Goal: Task Accomplishment & Management: Use online tool/utility

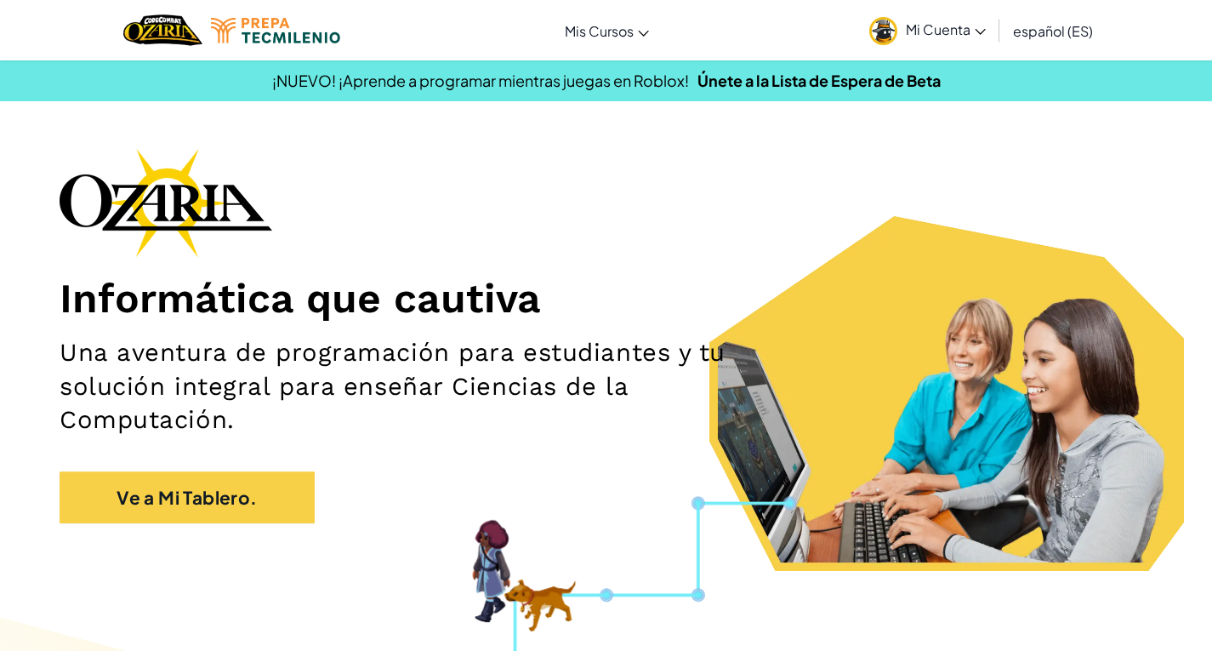
drag, startPoint x: 0, startPoint y: 0, endPoint x: 586, endPoint y: 288, distance: 653.2
click at [586, 288] on h1 "Informática que cautiva" at bounding box center [606, 298] width 1093 height 49
click at [709, 219] on div "Informática que cautiva Una aventura de programación para estudiantes y tu solu…" at bounding box center [606, 344] width 1093 height 392
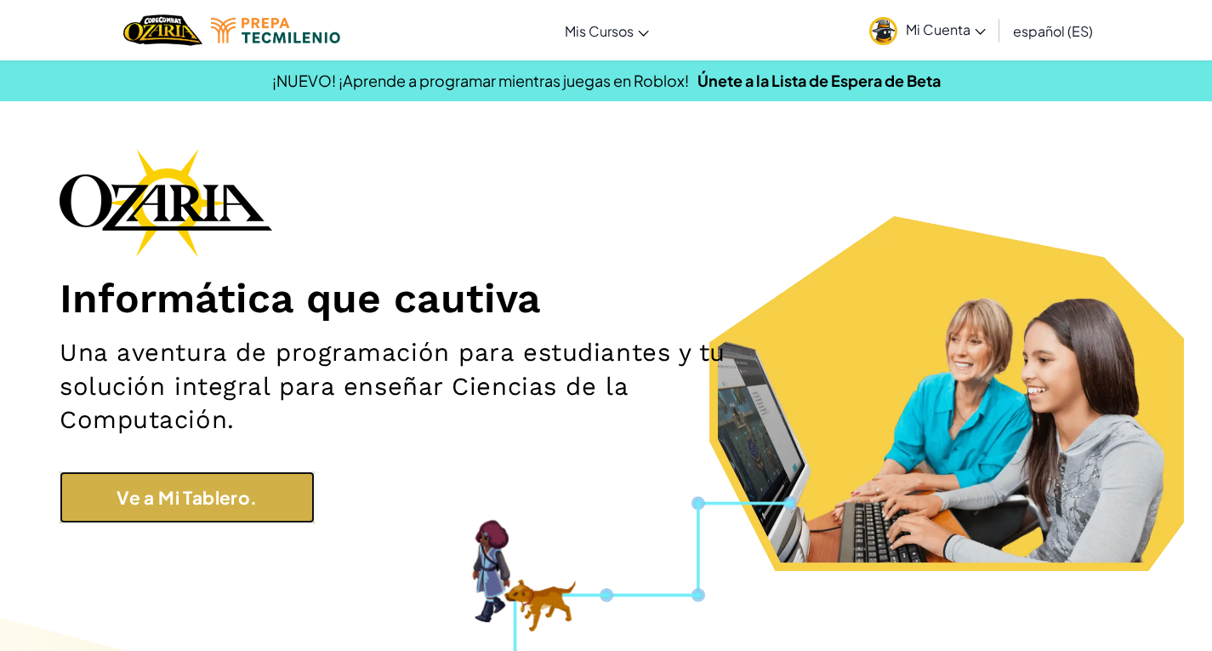
click at [208, 504] on link "Ve a Mi Tablero." at bounding box center [187, 497] width 255 height 52
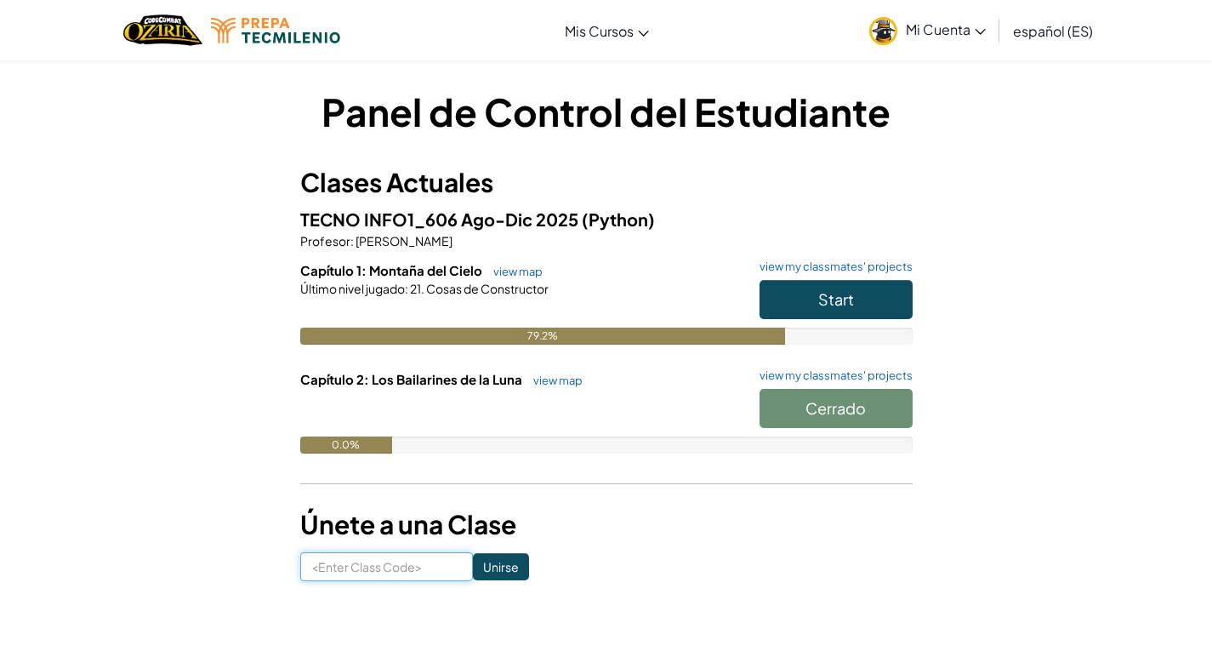
click at [396, 562] on input at bounding box center [386, 566] width 173 height 29
type input "stophairleg"
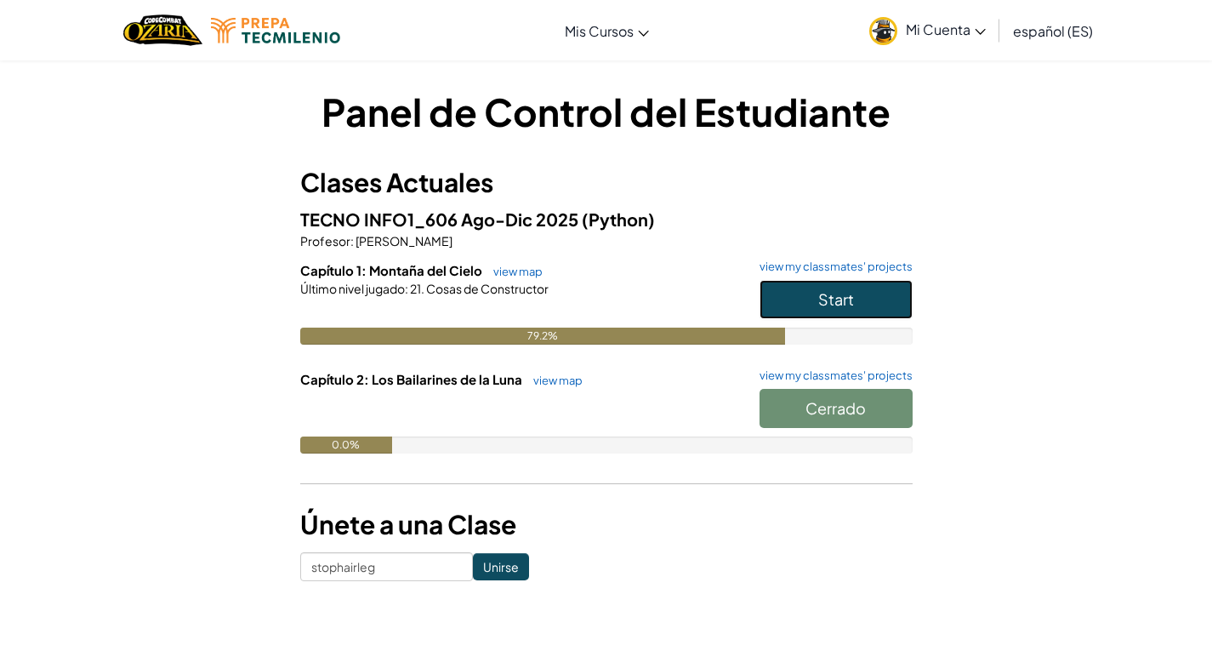
click at [874, 301] on button "Start" at bounding box center [836, 299] width 153 height 39
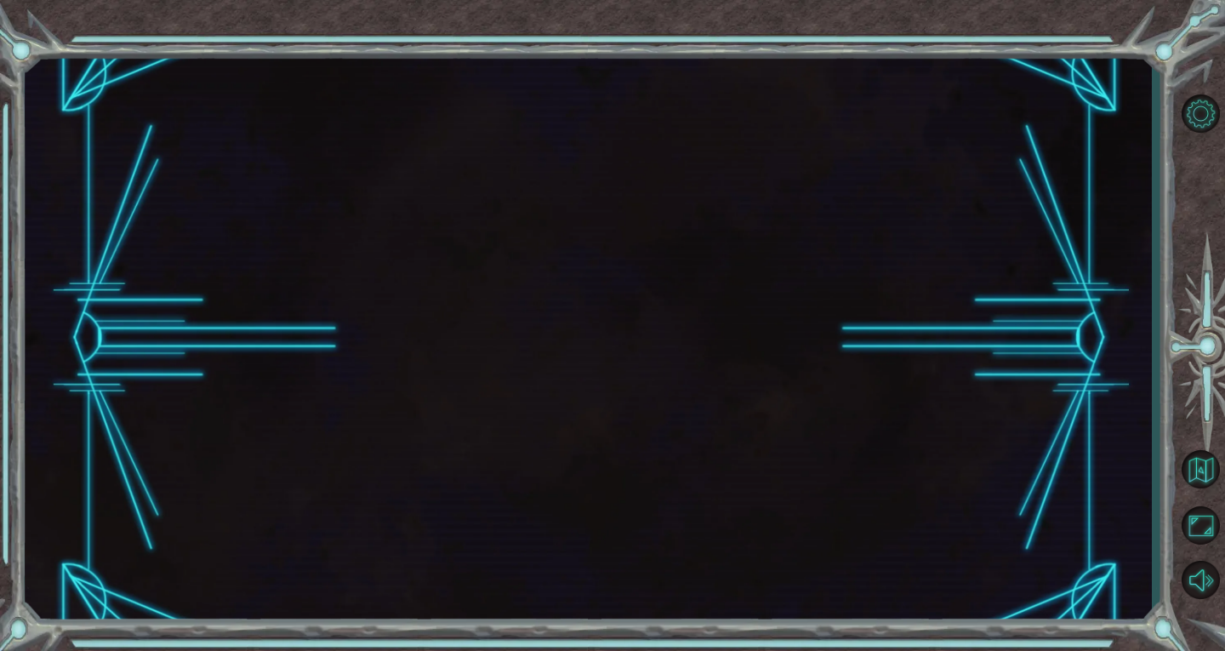
click at [874, 301] on div at bounding box center [588, 338] width 1127 height 572
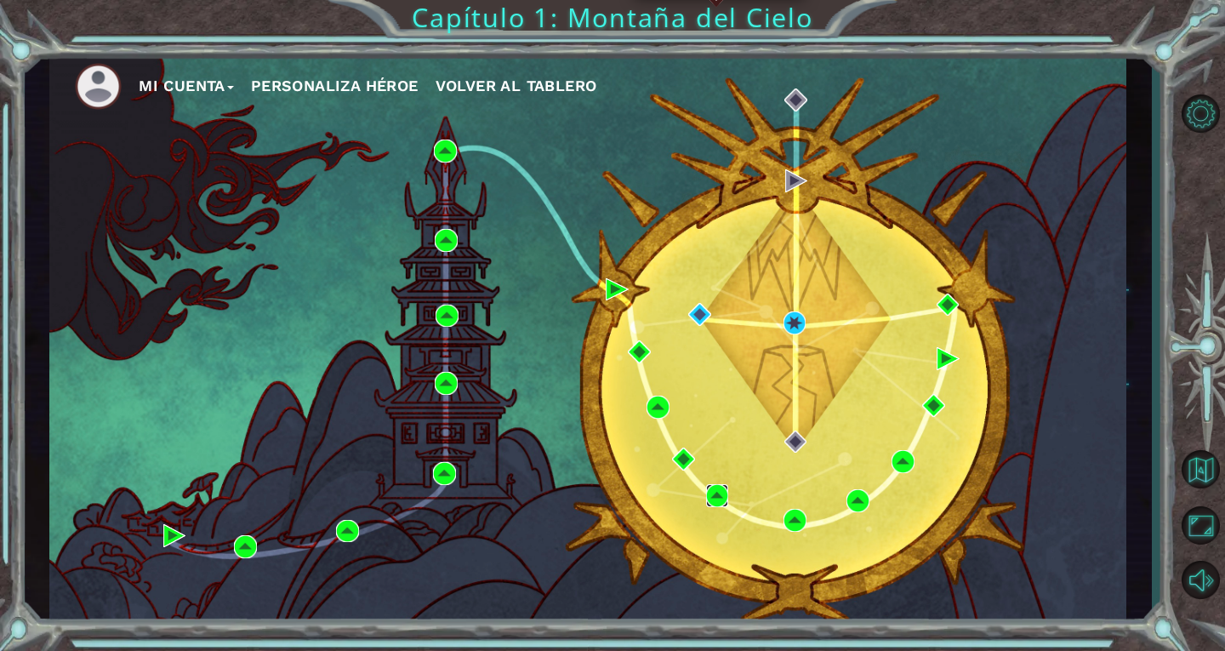
click at [712, 492] on img at bounding box center [717, 495] width 23 height 23
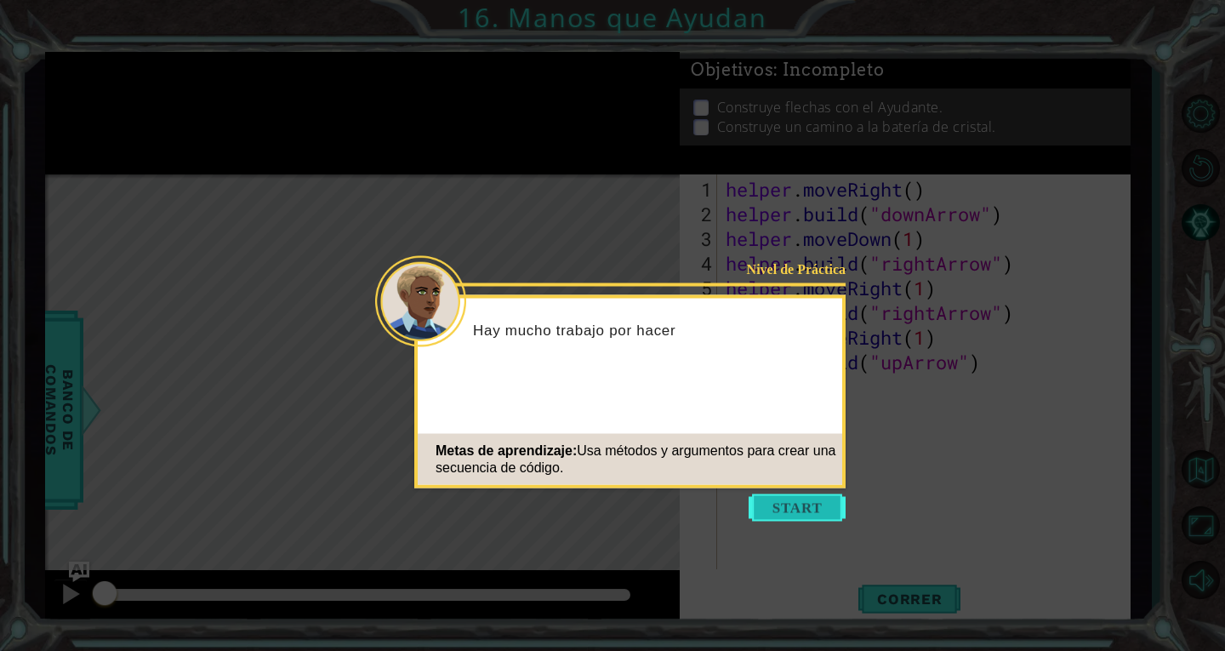
click at [789, 510] on button "Start" at bounding box center [797, 507] width 97 height 27
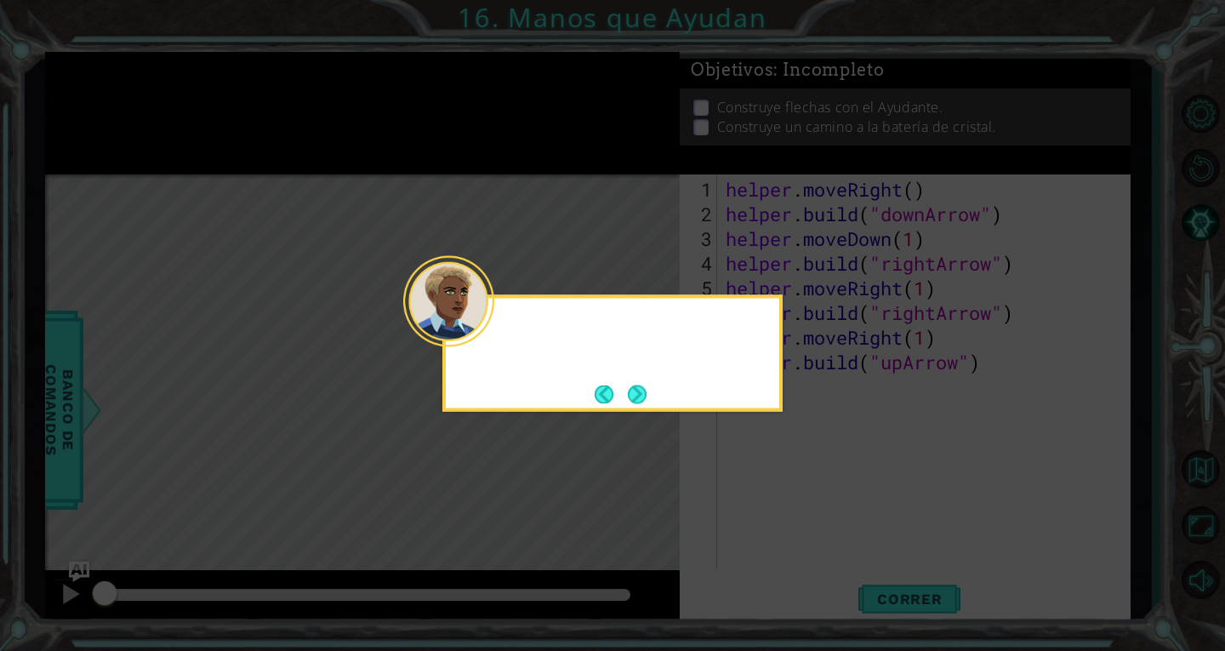
click at [789, 510] on icon at bounding box center [612, 325] width 1225 height 651
drag, startPoint x: 789, startPoint y: 510, endPoint x: 641, endPoint y: 400, distance: 184.3
click at [641, 400] on body "1 ההההההההההההההההההההההההההההההההההההההההההההההההההההההההההההההההההההההההההההה…" at bounding box center [612, 325] width 1225 height 651
click at [641, 400] on button "Next" at bounding box center [637, 393] width 19 height 19
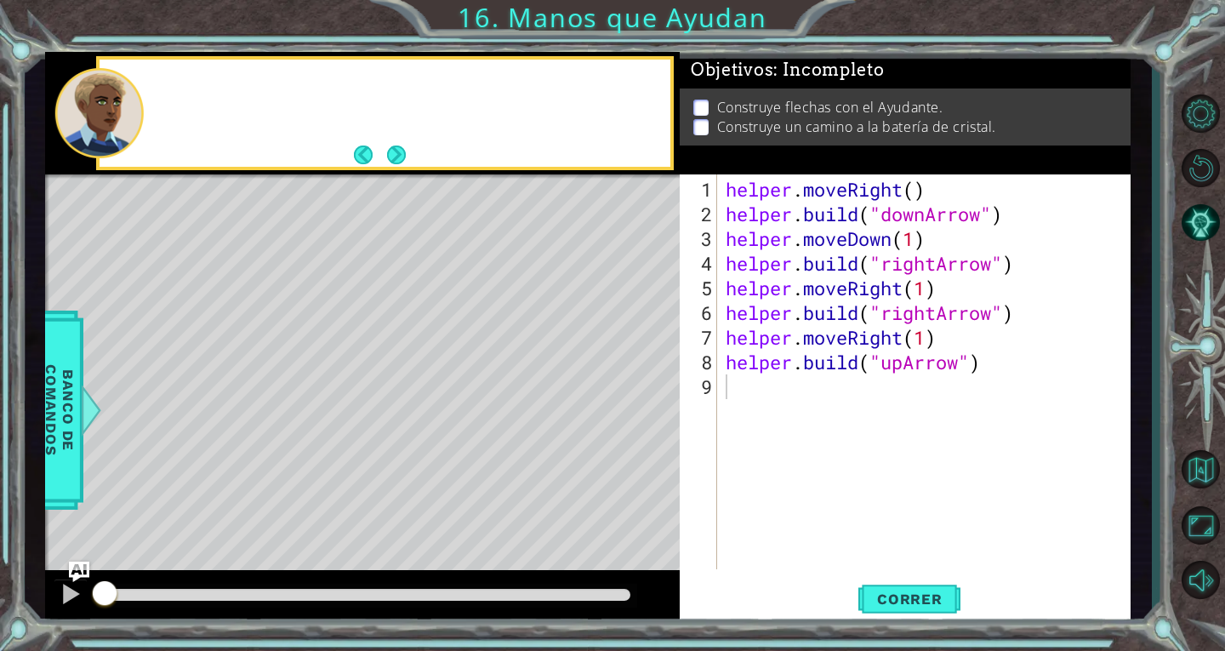
click at [641, 400] on div "Level Map" at bounding box center [438, 424] width 786 height 501
drag, startPoint x: 641, startPoint y: 400, endPoint x: 924, endPoint y: 623, distance: 360.4
click at [924, 623] on div "1 ההההההההההההההההההההההההההההההההההההההההההההההההההההההההההההההההההההההההההההה…" at bounding box center [587, 338] width 1085 height 572
click at [924, 607] on span "Correr" at bounding box center [910, 598] width 100 height 17
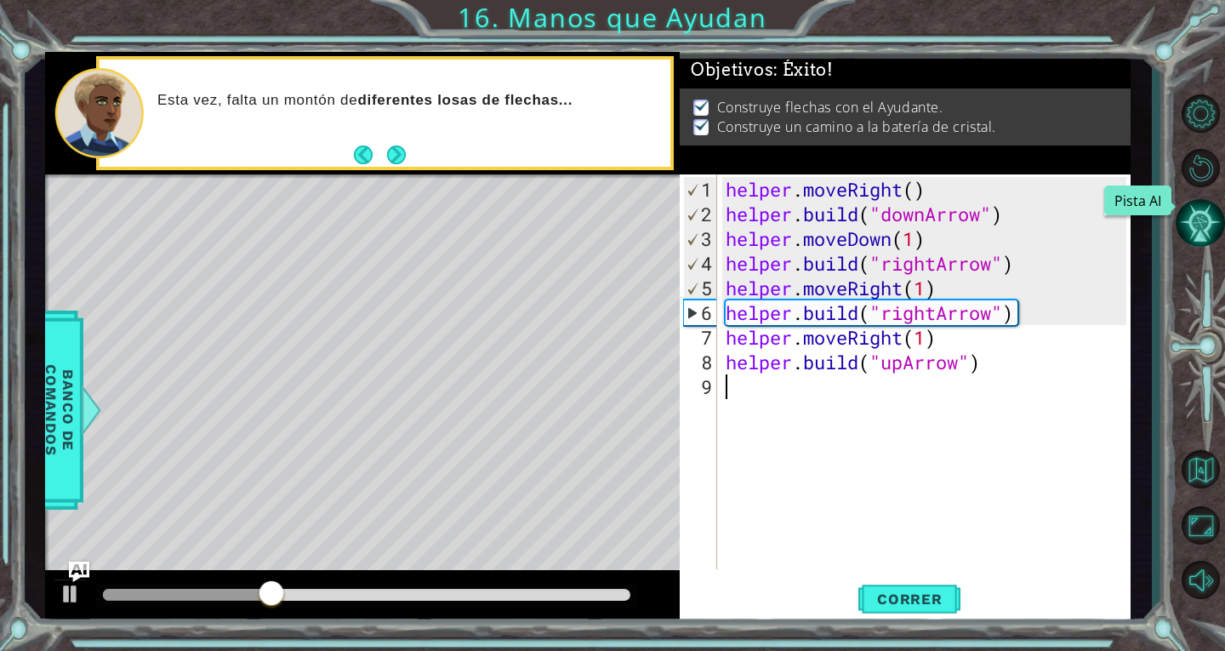
click at [1206, 219] on button "Pista AI" at bounding box center [1200, 222] width 49 height 49
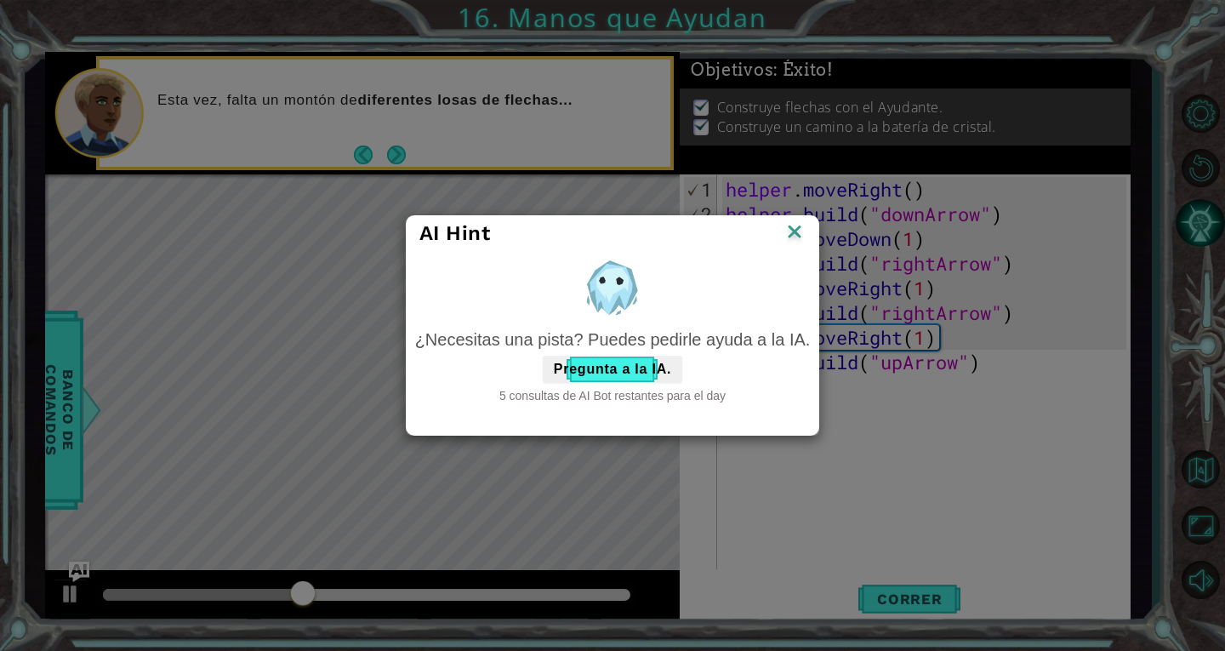
click at [1206, 219] on div "AI Hint ¿Necesitas una pista? Puedes pedirle ayuda a la IA. Pregunta a la IA. 5…" at bounding box center [612, 325] width 1225 height 651
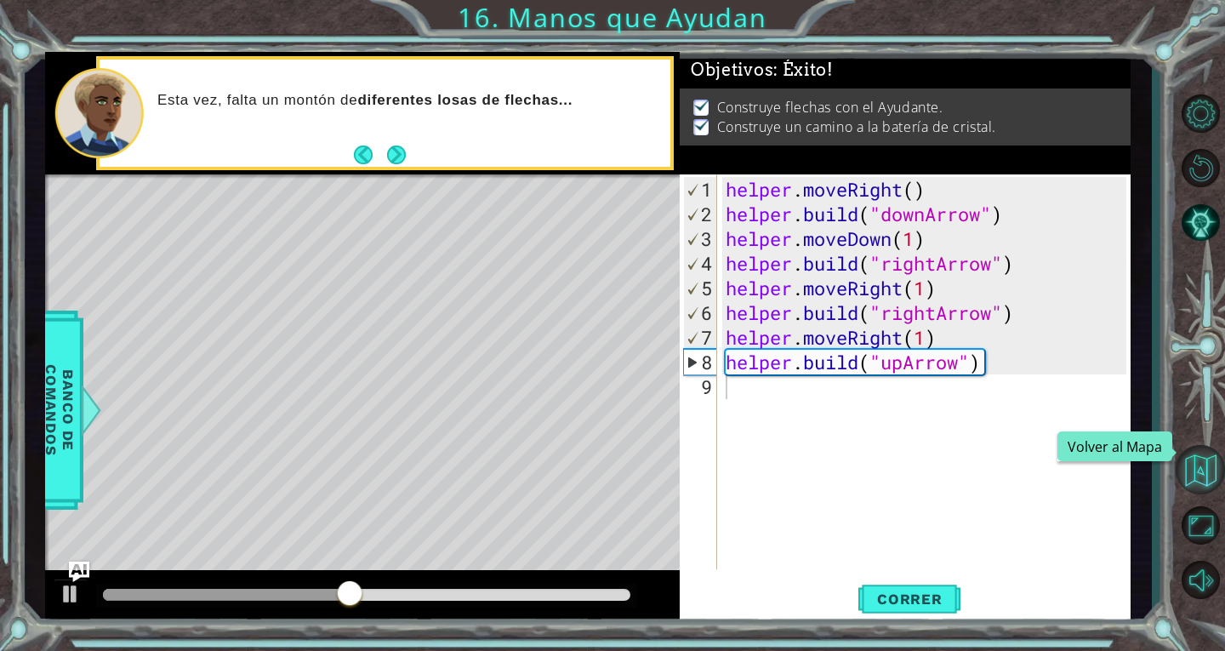
click at [1201, 459] on button "Volver al Mapa" at bounding box center [1200, 469] width 49 height 49
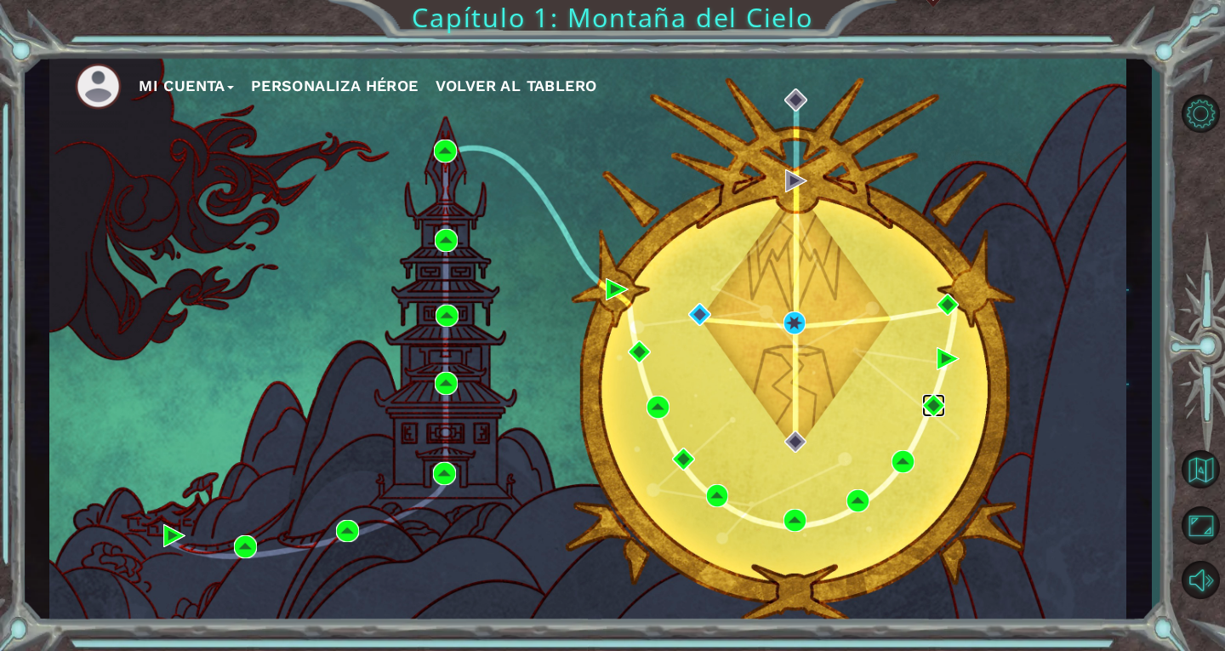
click at [932, 407] on img at bounding box center [933, 405] width 23 height 23
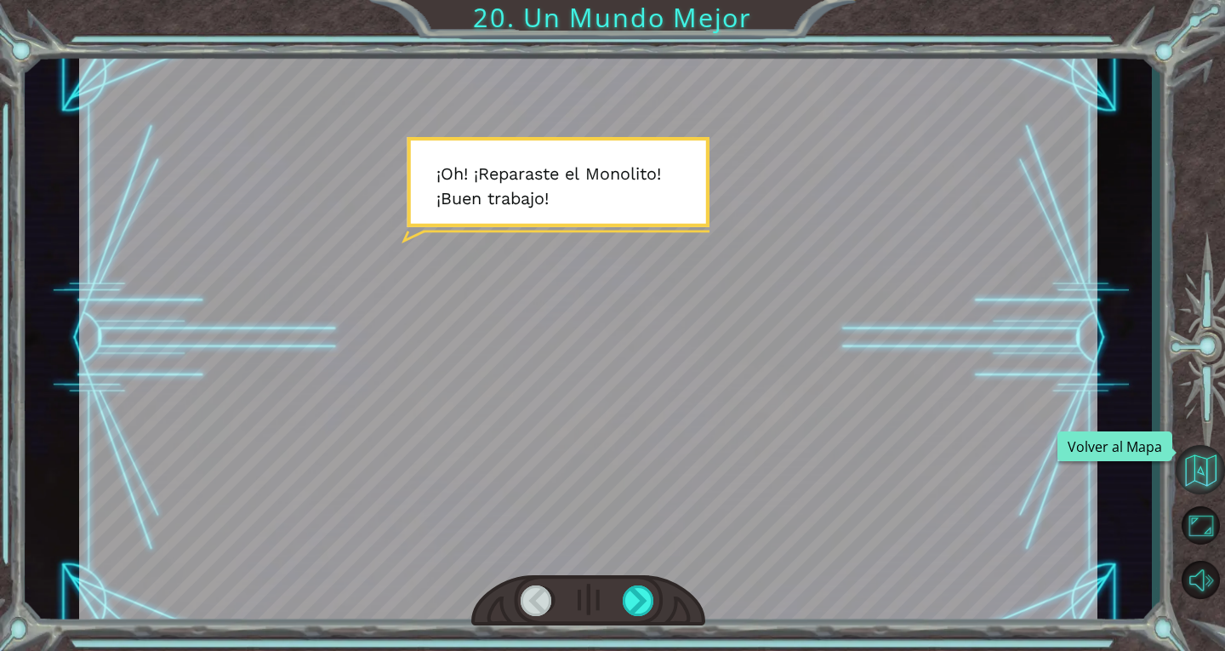
click at [1206, 474] on button "Volver al Mapa" at bounding box center [1200, 469] width 49 height 49
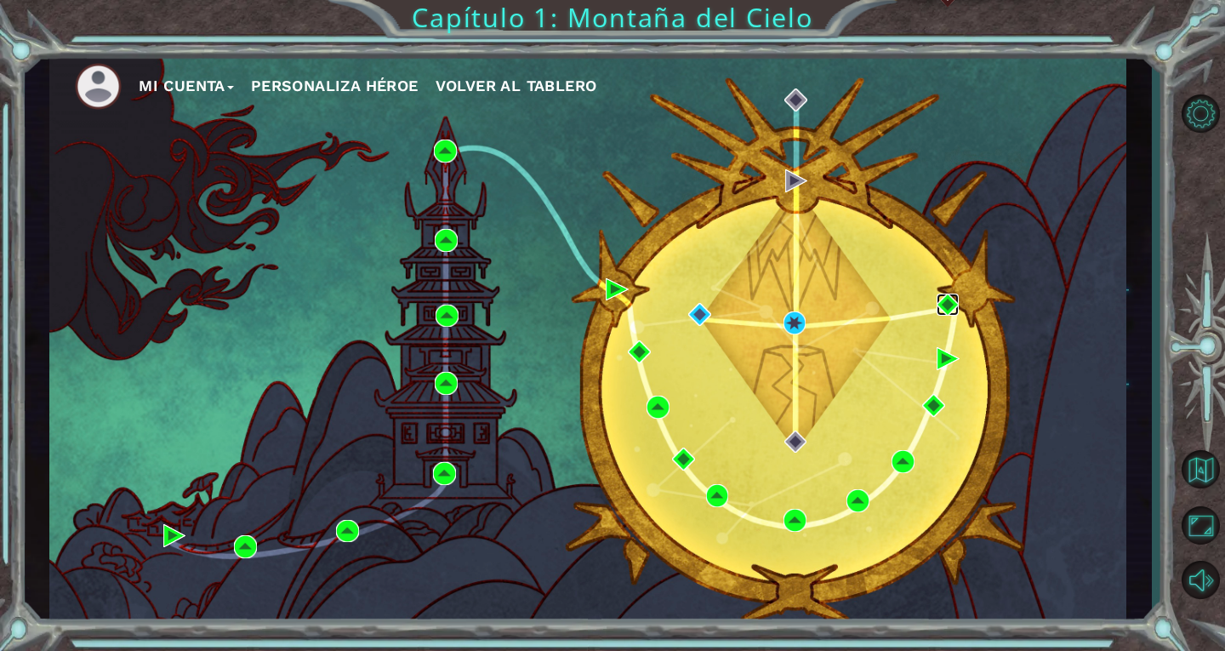
click at [945, 305] on img at bounding box center [948, 304] width 23 height 23
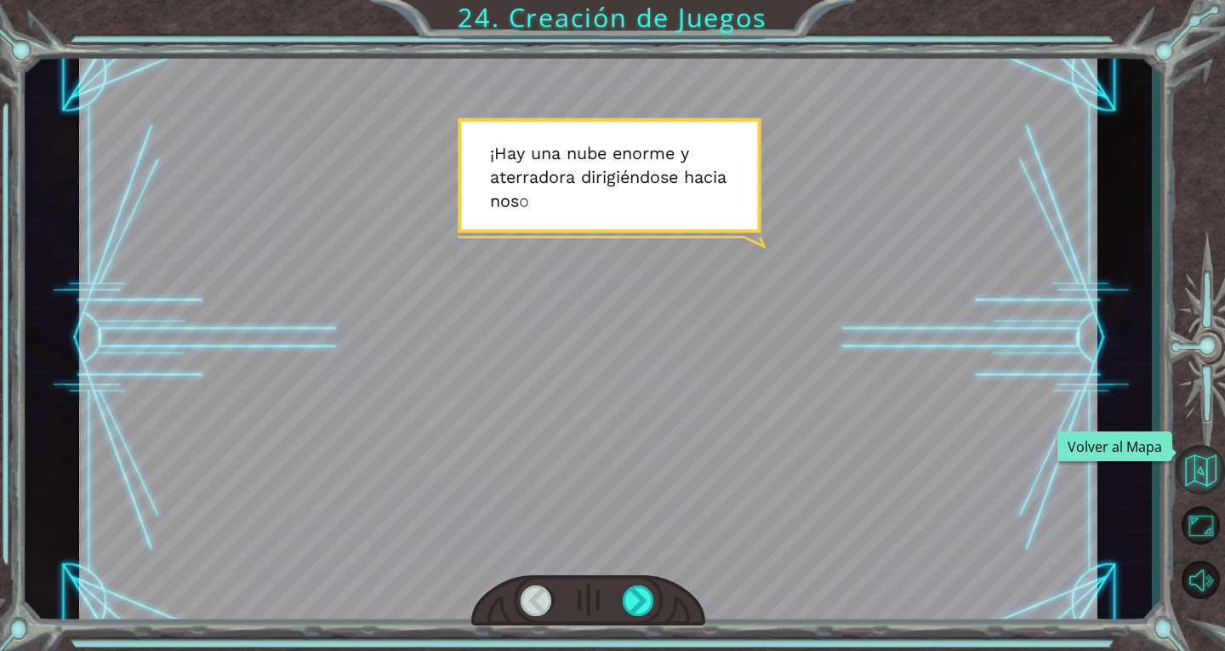
click at [1199, 472] on button "Volver al Mapa" at bounding box center [1200, 469] width 49 height 49
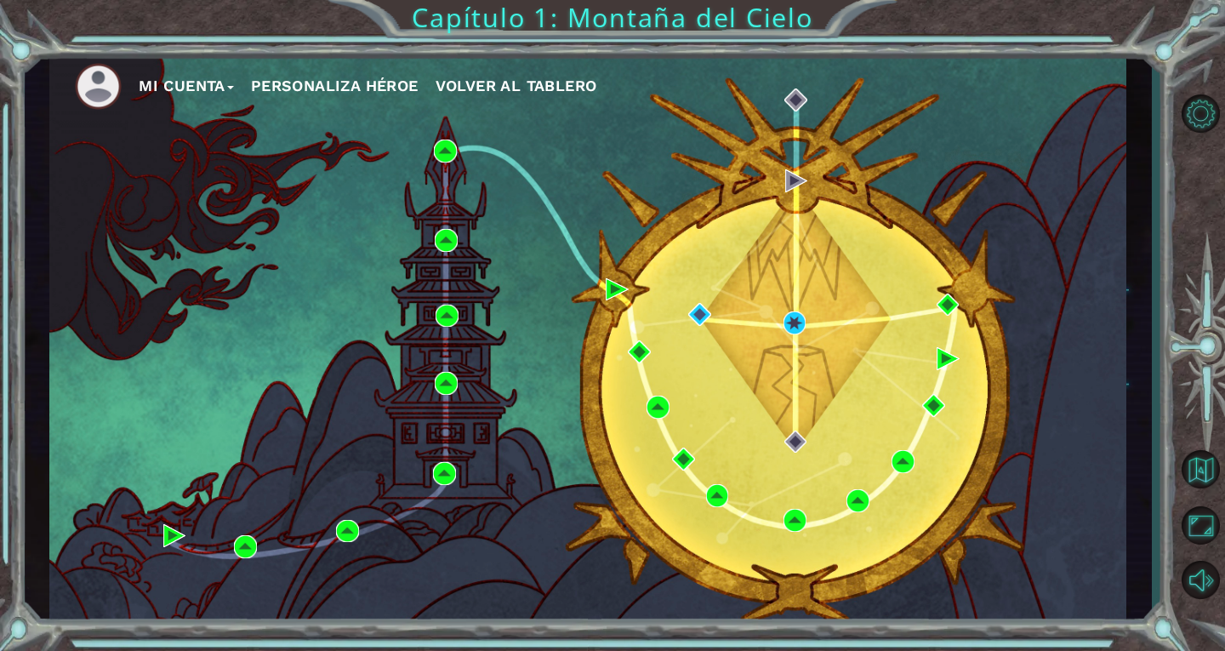
click at [934, 351] on div "Mi Cuenta Personaliza Héroe Volver al Tablero" at bounding box center [587, 338] width 1077 height 568
click at [942, 358] on img at bounding box center [948, 358] width 23 height 23
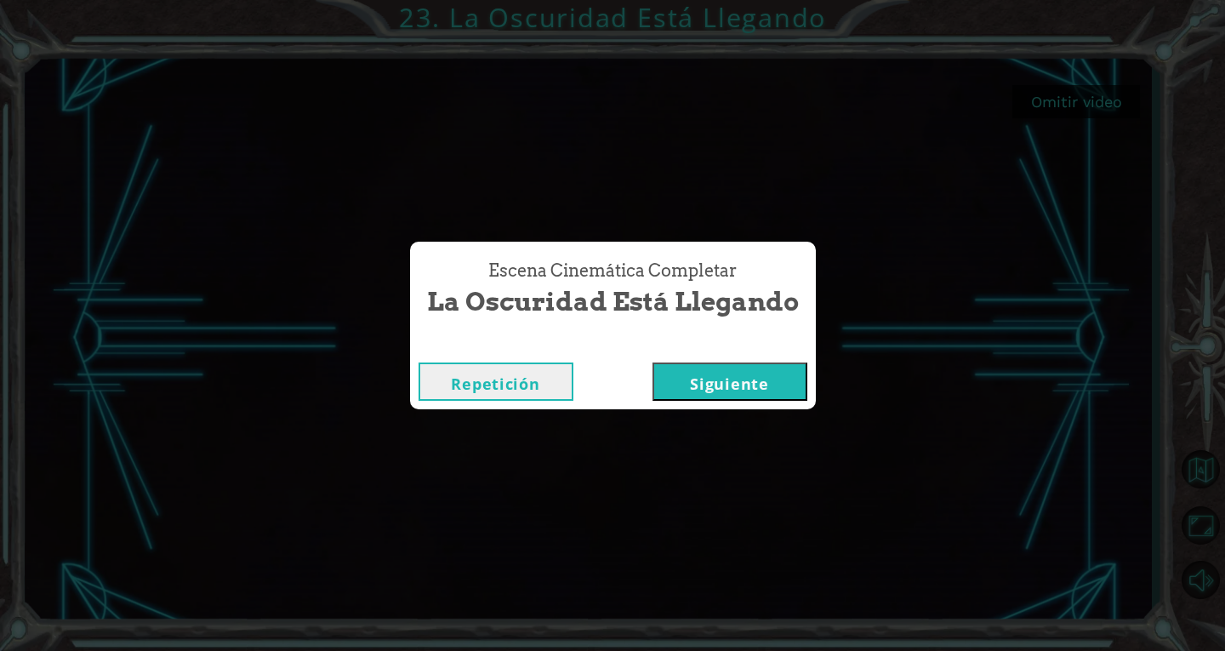
click at [789, 367] on button "Siguiente" at bounding box center [729, 381] width 155 height 38
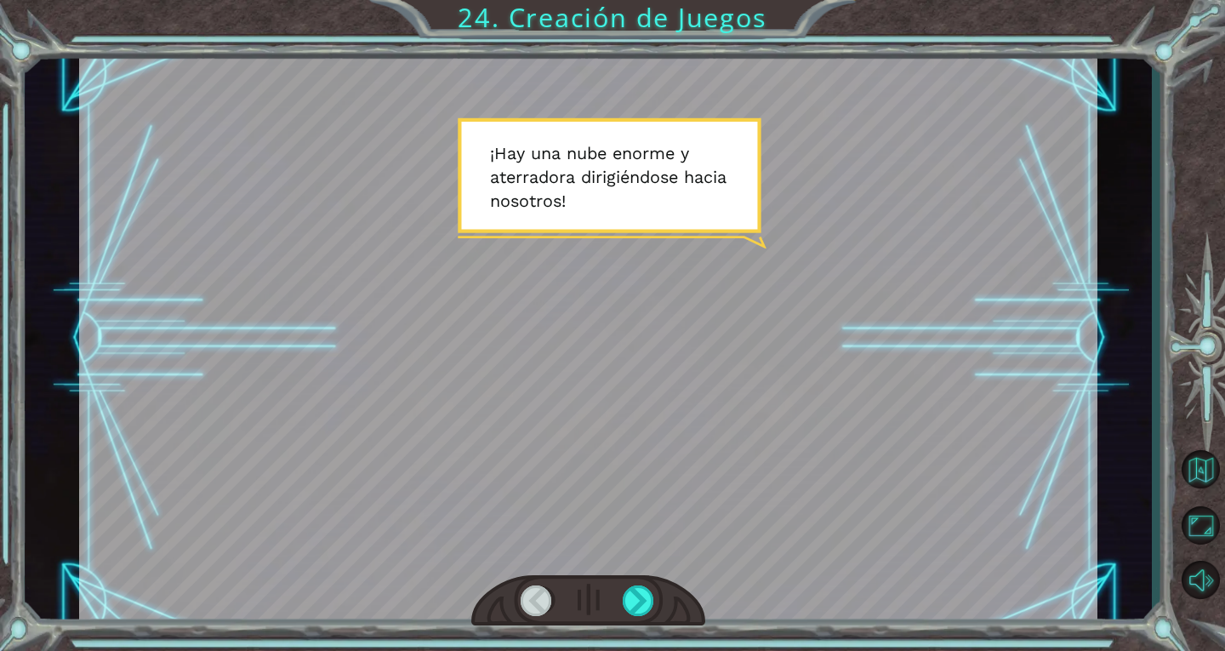
click at [656, 597] on div at bounding box center [588, 601] width 234 height 52
drag, startPoint x: 656, startPoint y: 597, endPoint x: 643, endPoint y: 596, distance: 12.8
click at [643, 596] on div at bounding box center [588, 601] width 234 height 52
click at [643, 596] on div at bounding box center [639, 600] width 32 height 31
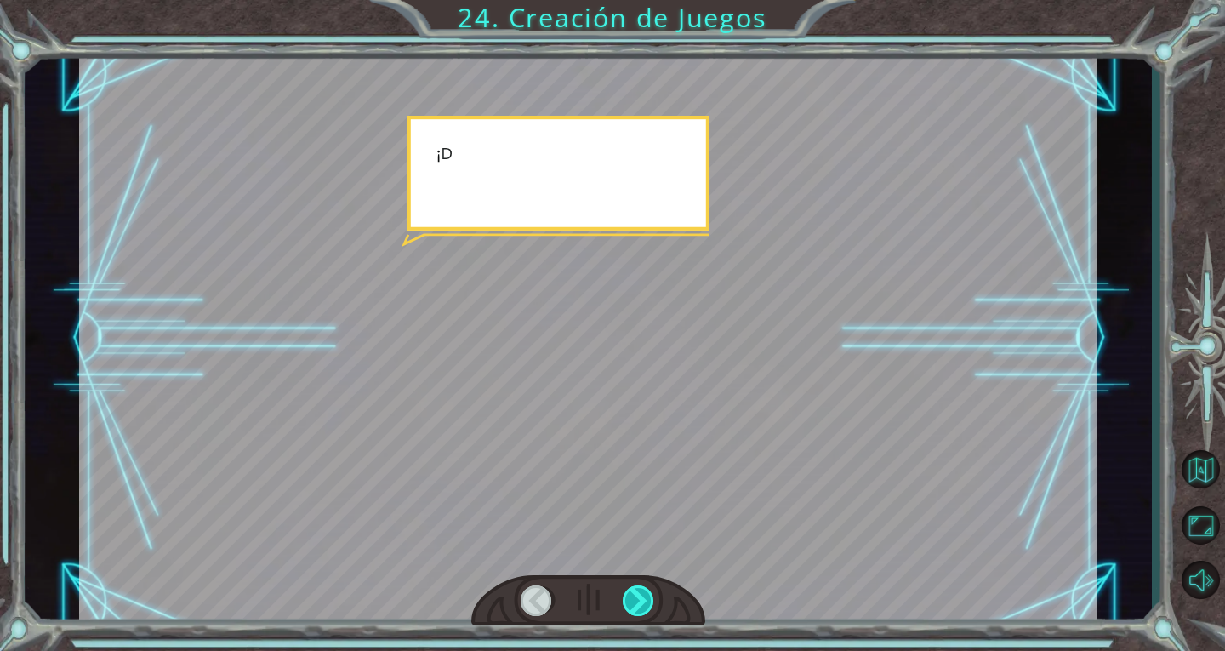
click at [643, 596] on div at bounding box center [639, 600] width 32 height 31
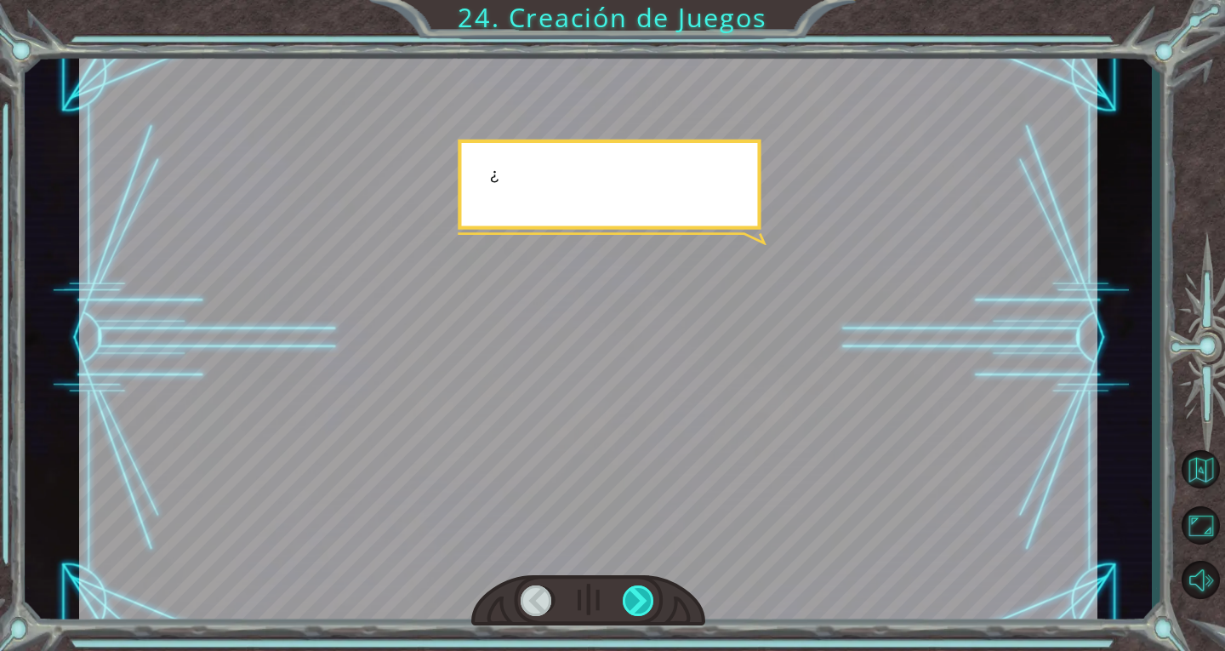
click at [643, 596] on div at bounding box center [639, 600] width 32 height 31
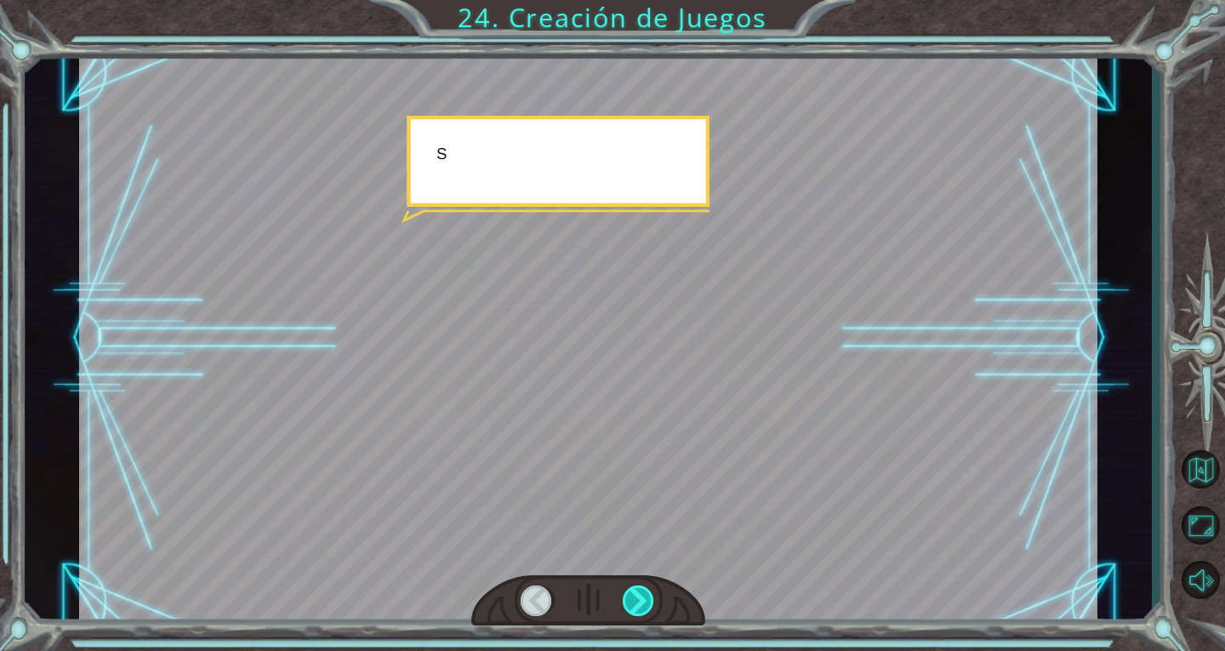
click at [643, 596] on div at bounding box center [639, 600] width 32 height 31
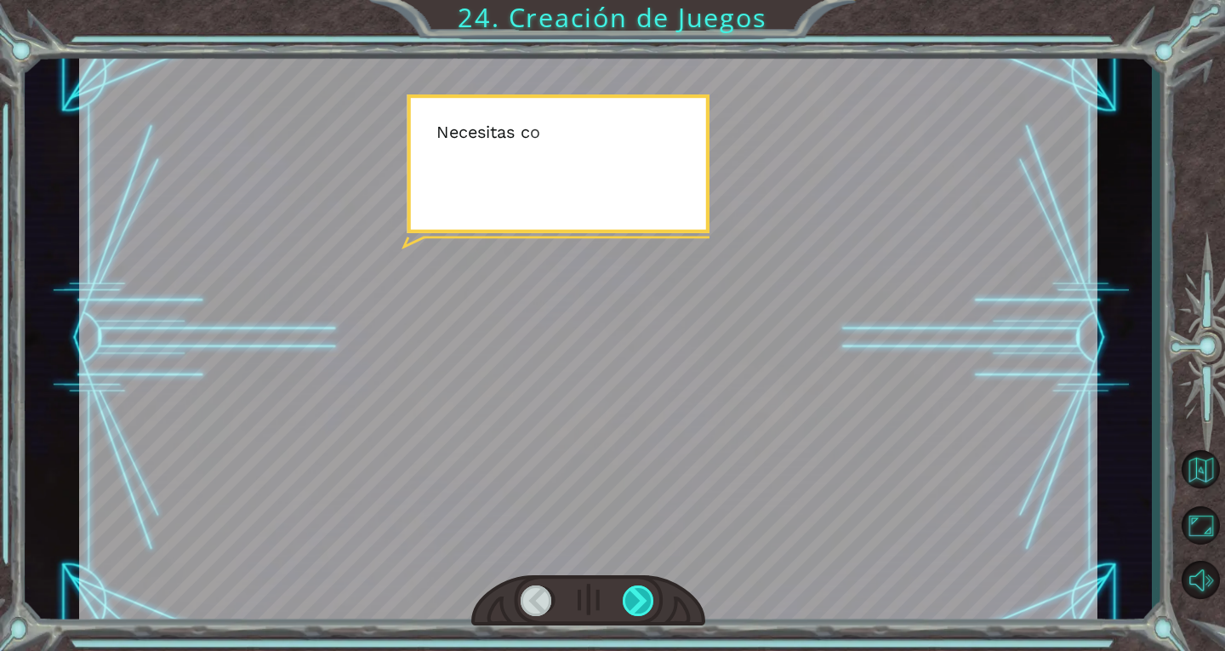
click at [643, 596] on div at bounding box center [639, 600] width 32 height 31
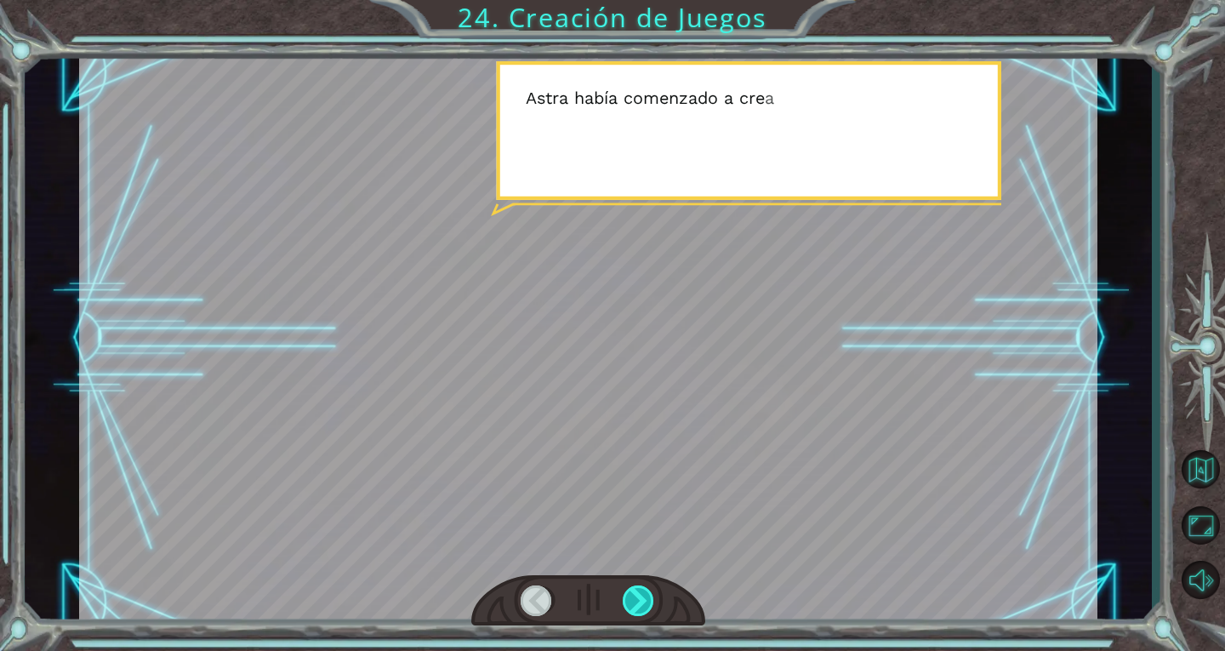
click at [643, 596] on div at bounding box center [639, 600] width 32 height 31
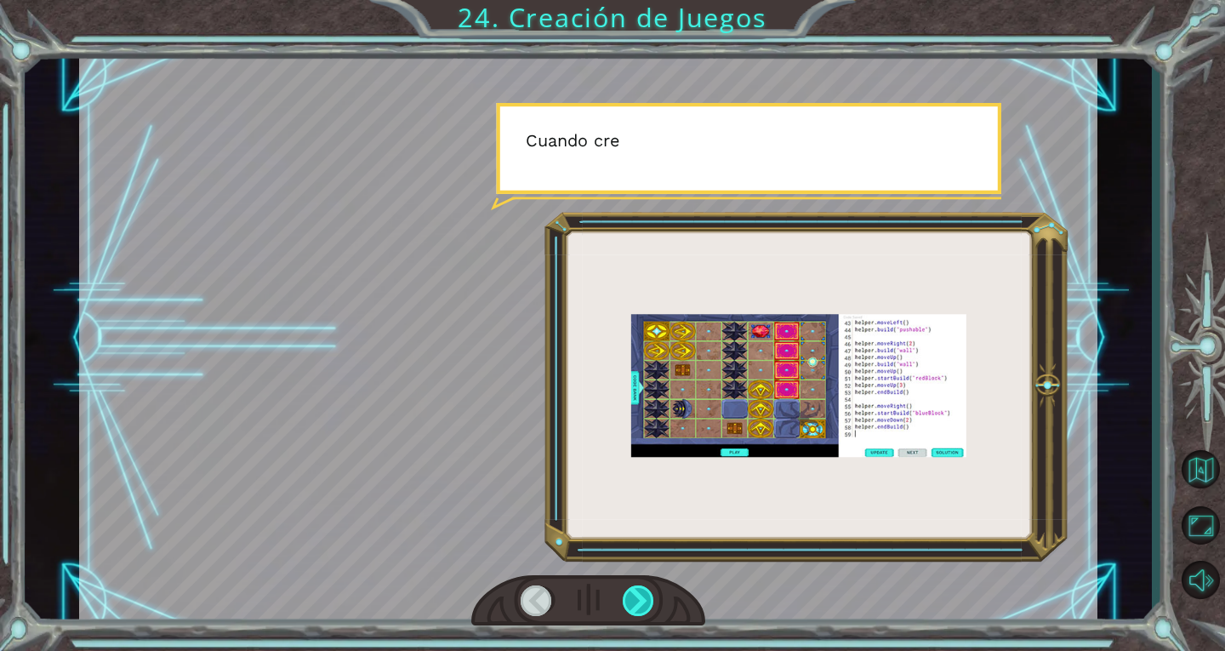
click at [643, 596] on div at bounding box center [639, 600] width 32 height 31
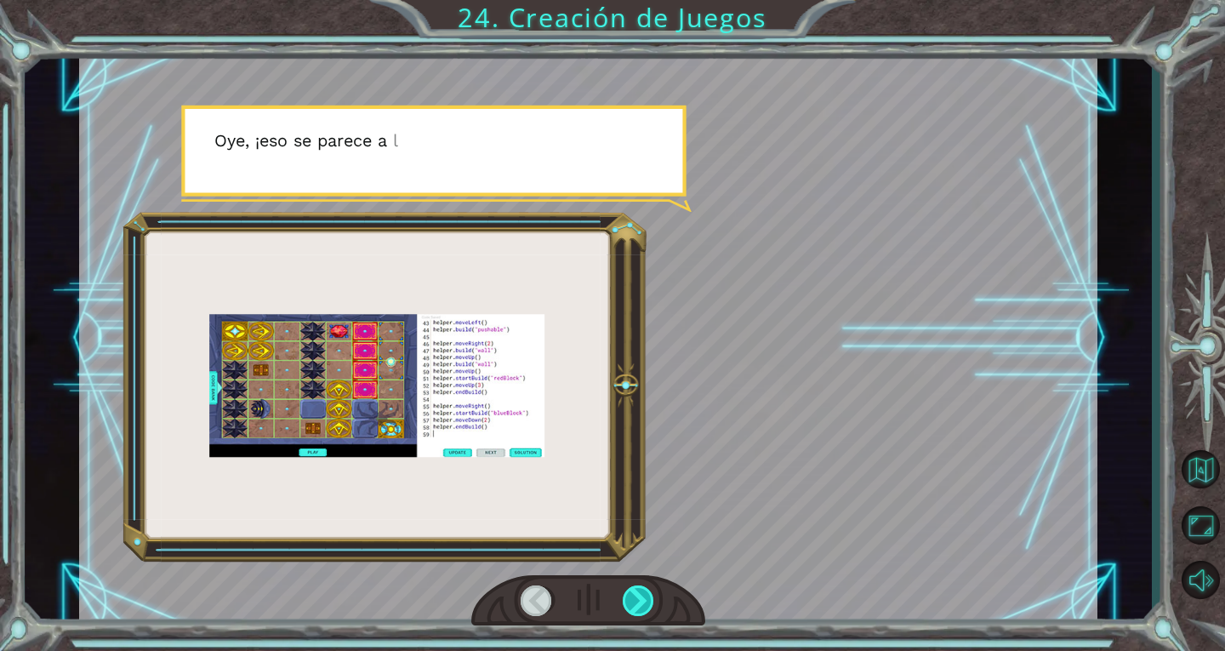
click at [643, 596] on div at bounding box center [639, 600] width 32 height 31
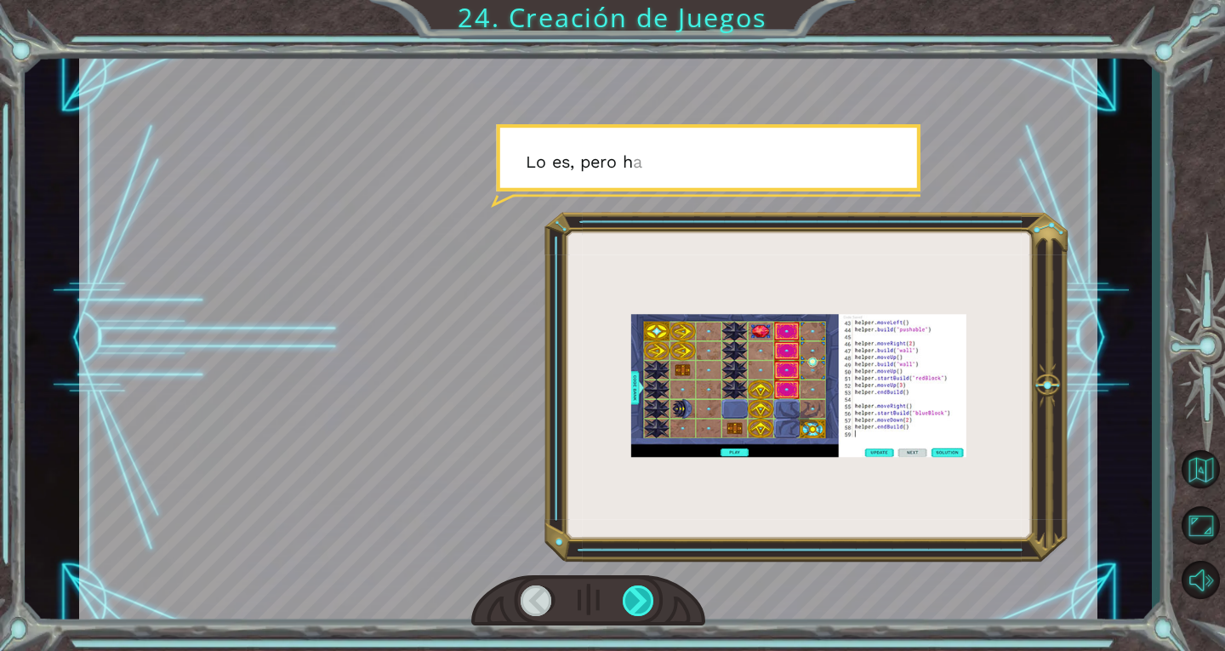
click at [643, 596] on div at bounding box center [639, 600] width 32 height 31
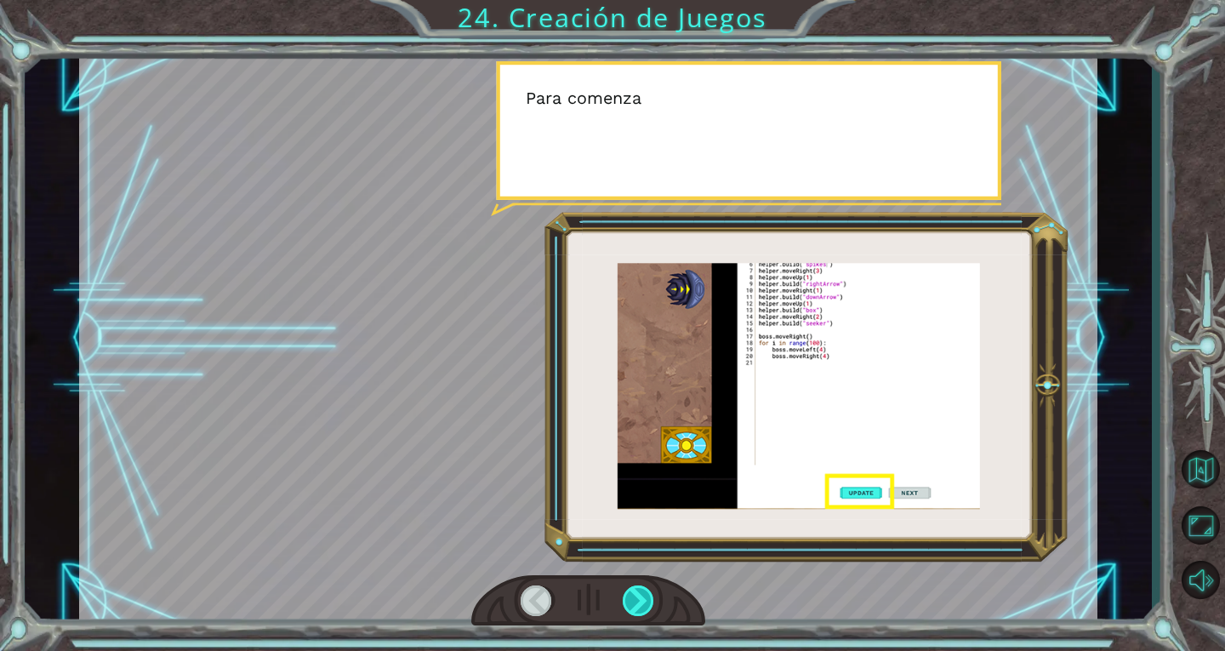
click at [643, 596] on div at bounding box center [639, 600] width 32 height 31
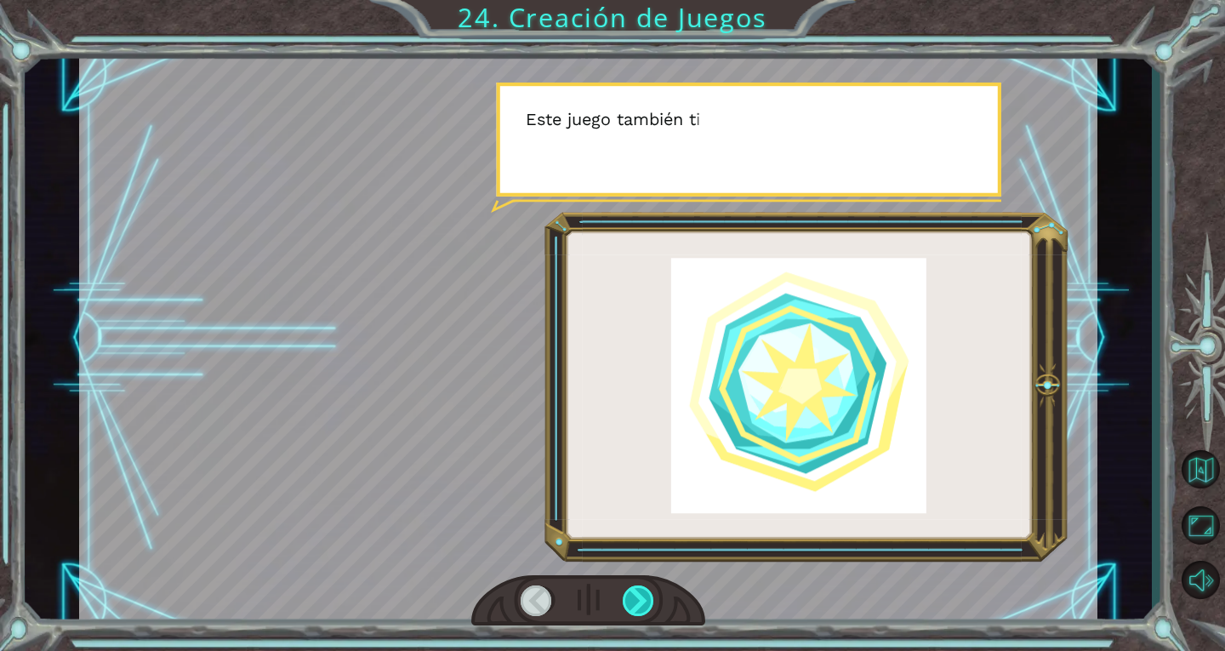
click at [643, 596] on div at bounding box center [639, 600] width 32 height 31
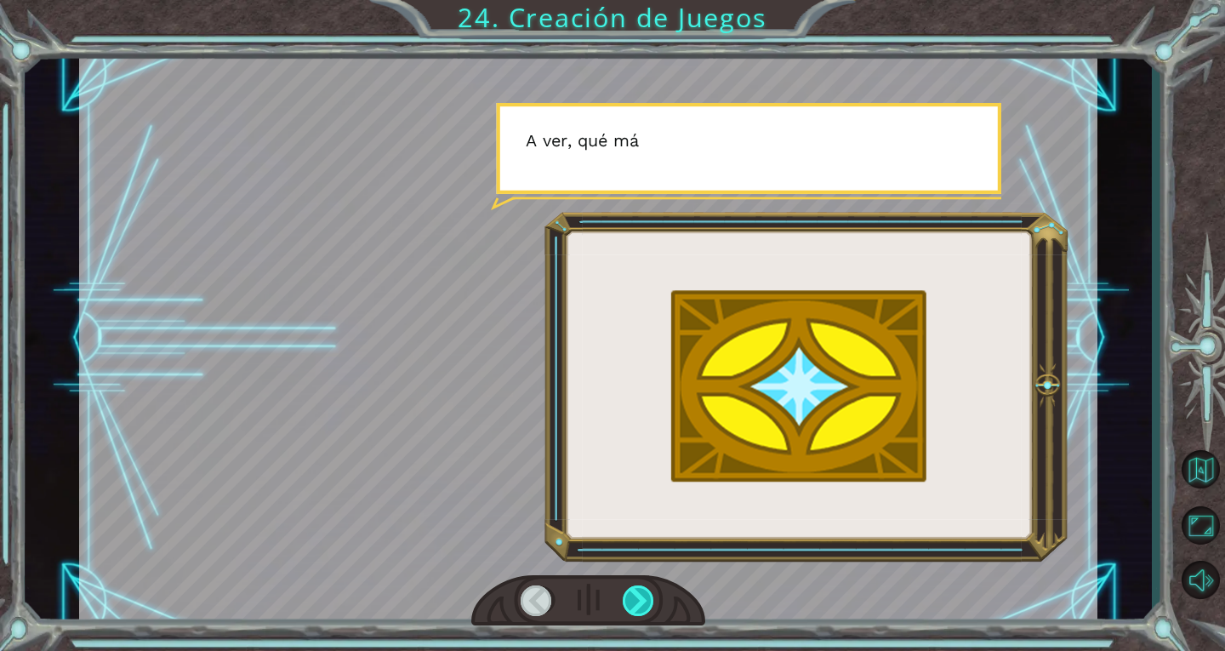
click at [643, 596] on div at bounding box center [639, 600] width 32 height 31
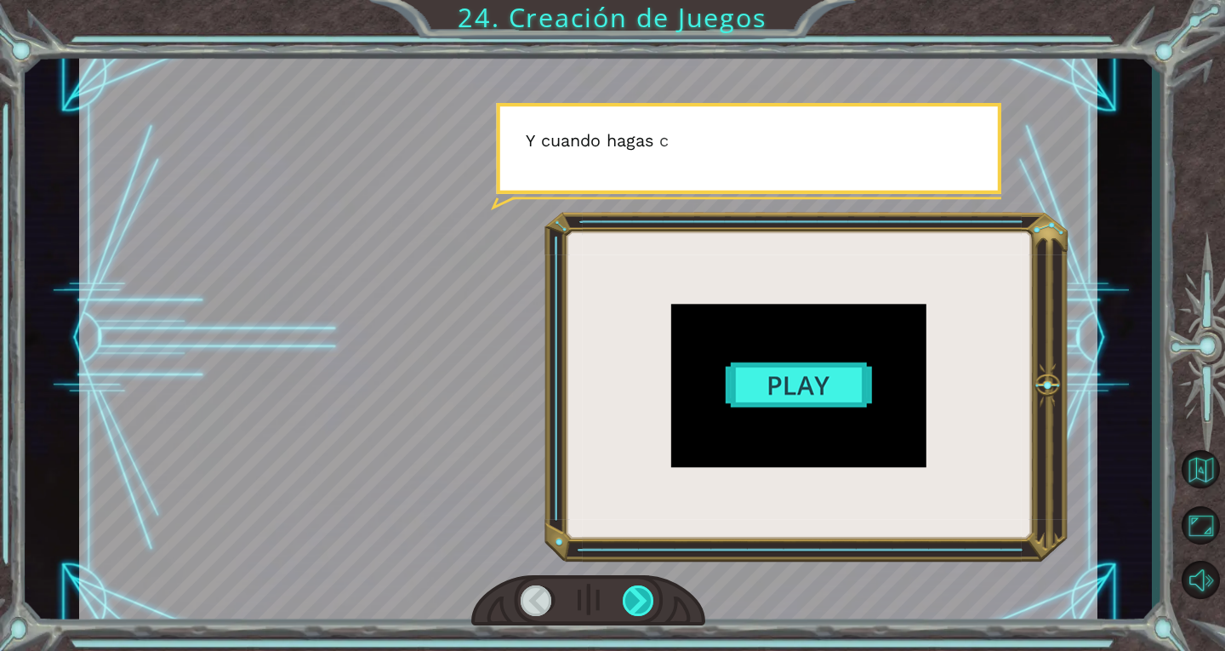
click at [643, 596] on div at bounding box center [639, 600] width 32 height 31
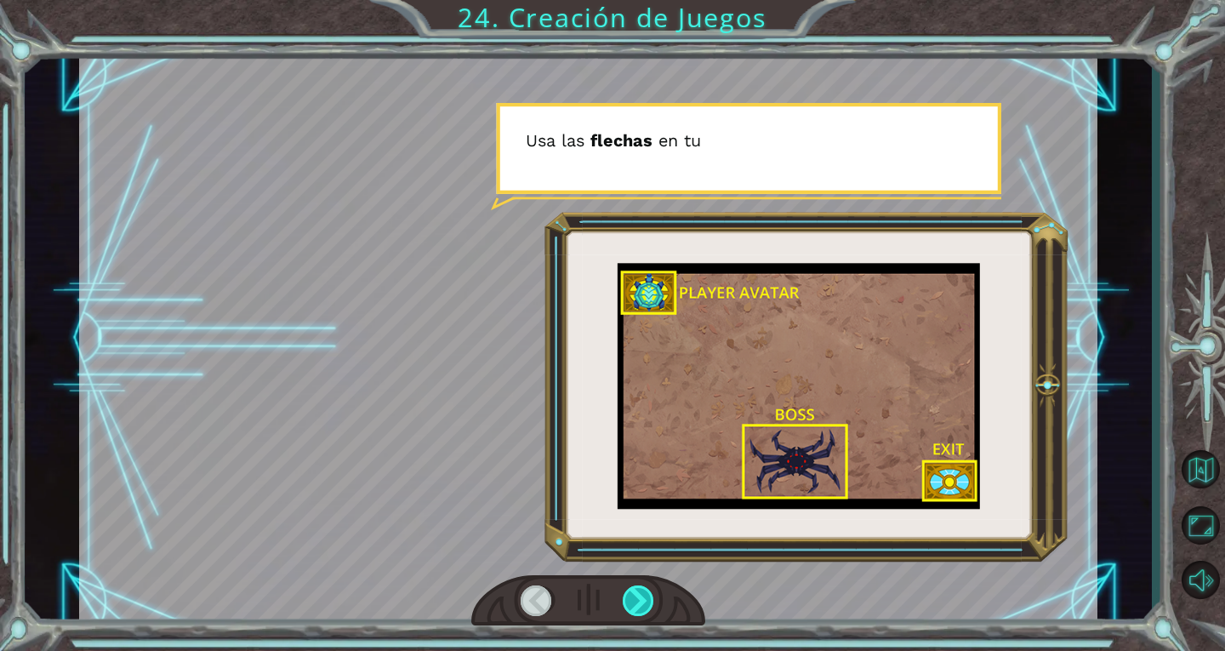
click at [643, 596] on div at bounding box center [639, 600] width 32 height 31
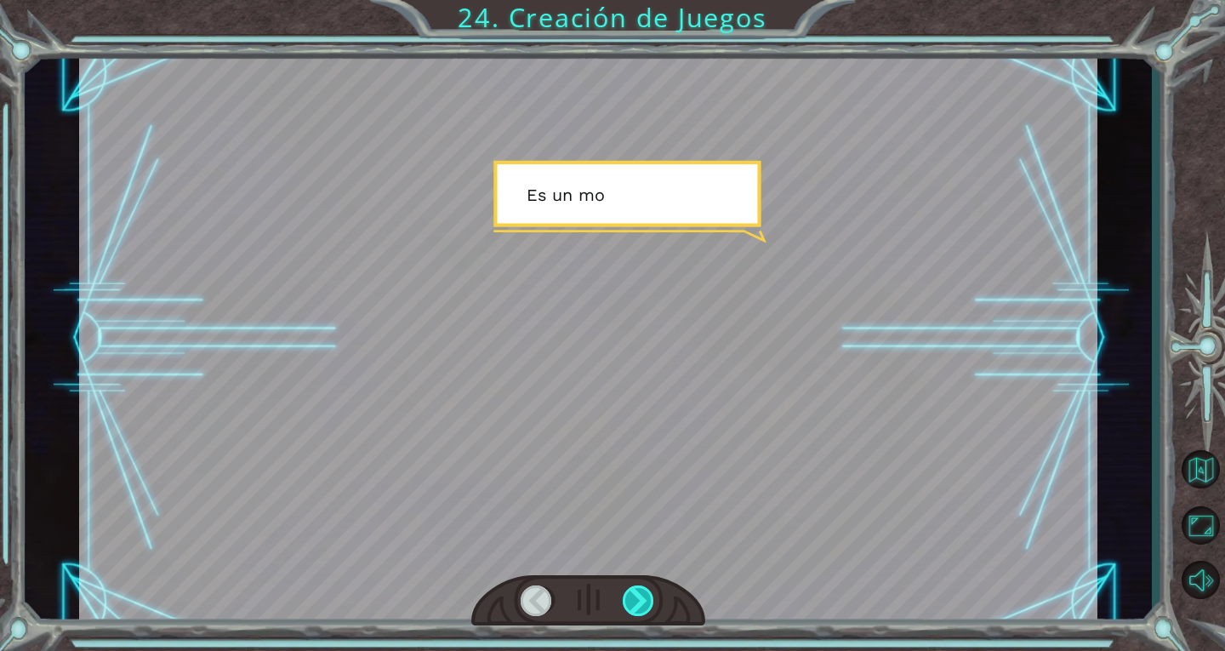
click at [643, 596] on div at bounding box center [639, 600] width 32 height 31
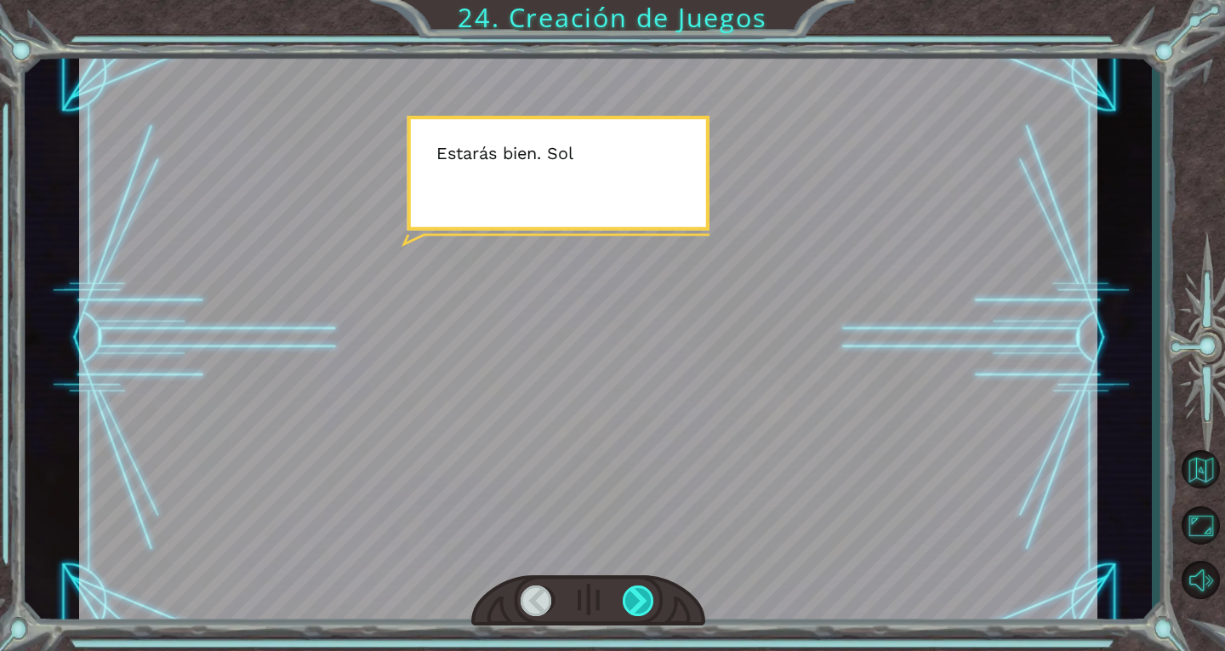
click at [643, 596] on div at bounding box center [639, 600] width 32 height 31
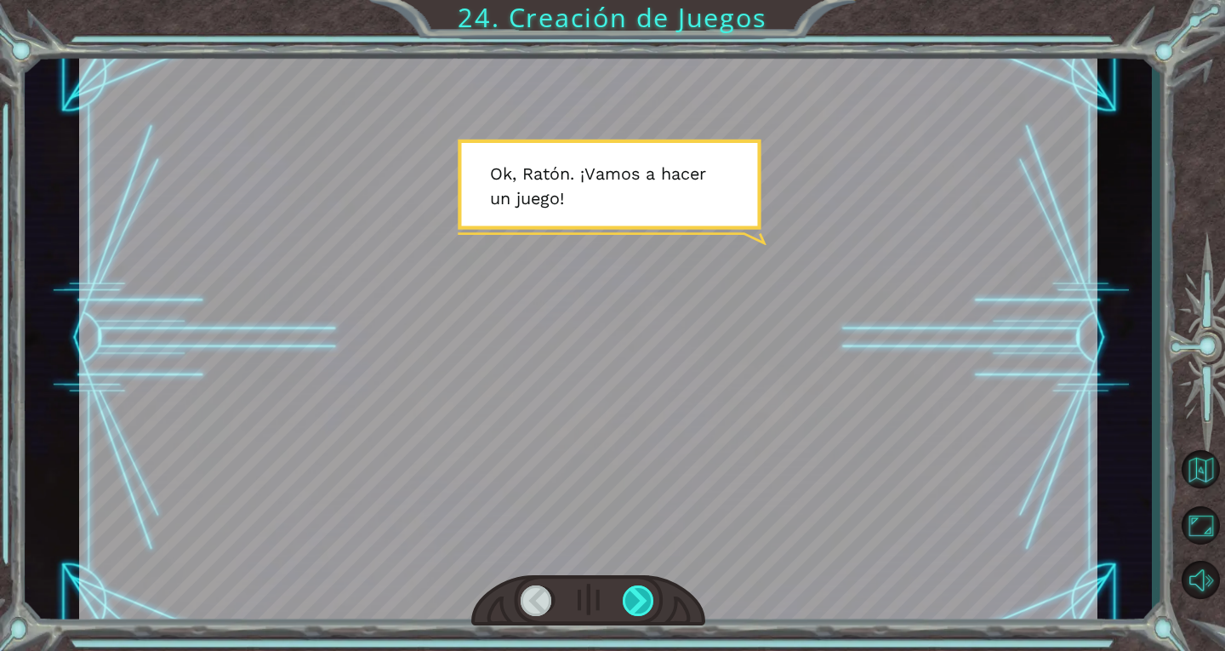
click at [643, 596] on div at bounding box center [639, 600] width 32 height 31
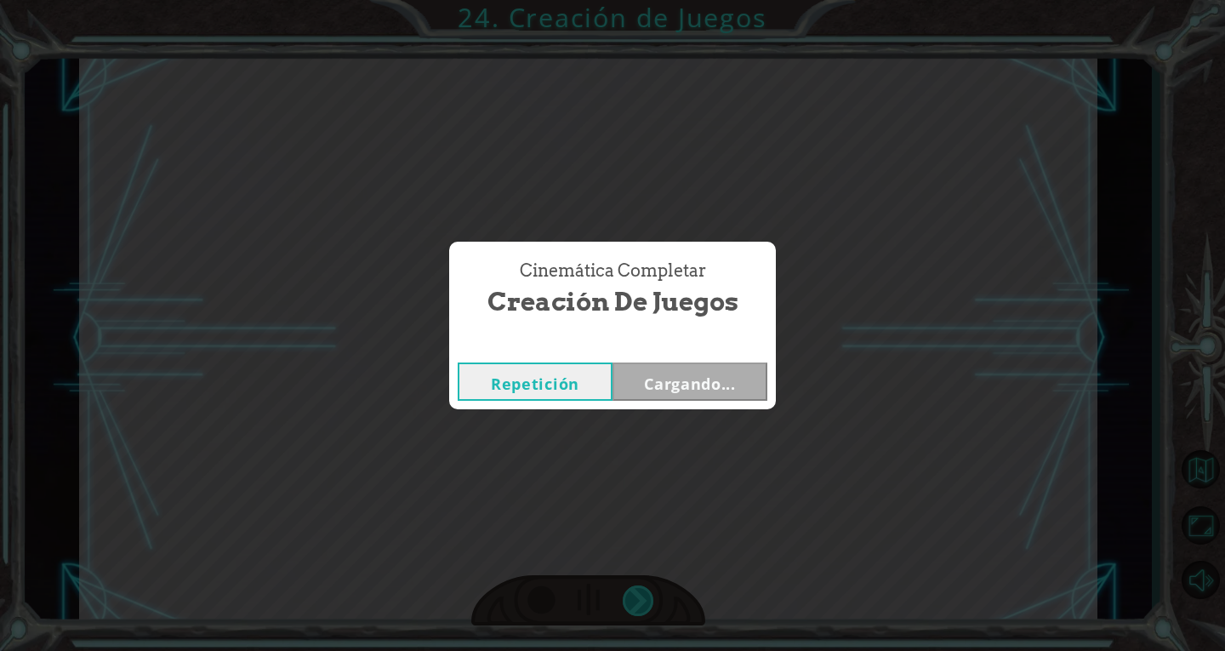
click at [643, 596] on div "Cinemática Completar Creación de Juegos Repetición Cargando..." at bounding box center [612, 325] width 1225 height 651
click at [717, 387] on button "Siguiente" at bounding box center [689, 381] width 155 height 38
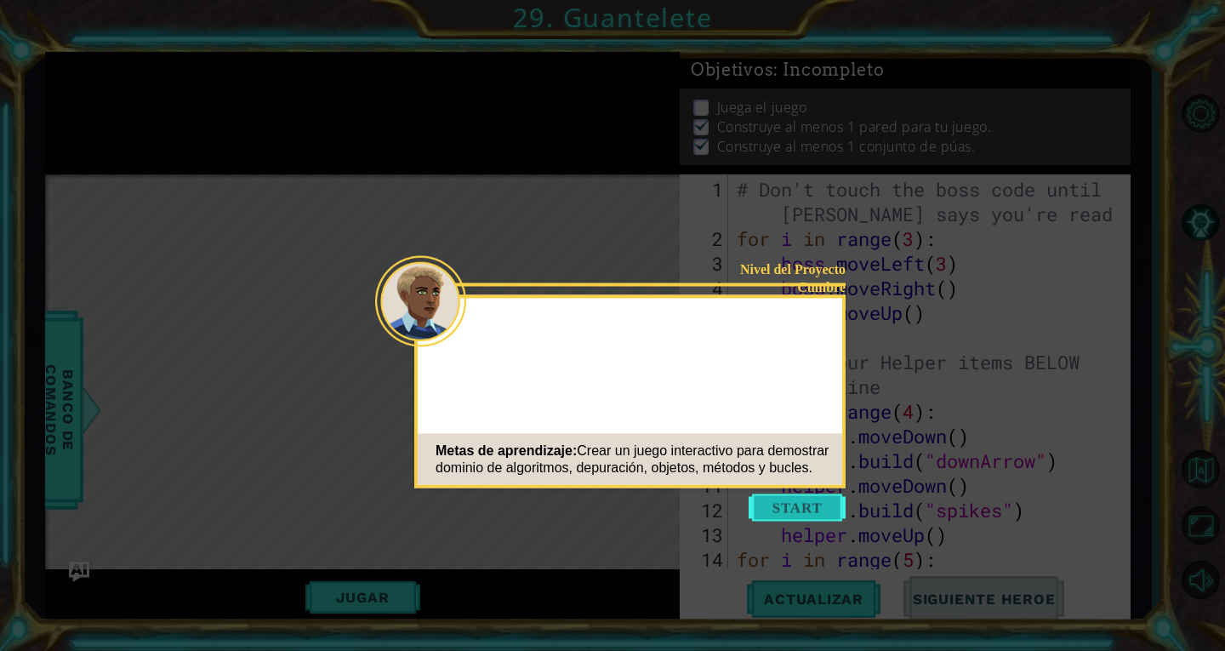
click at [819, 516] on button "Start" at bounding box center [797, 507] width 97 height 27
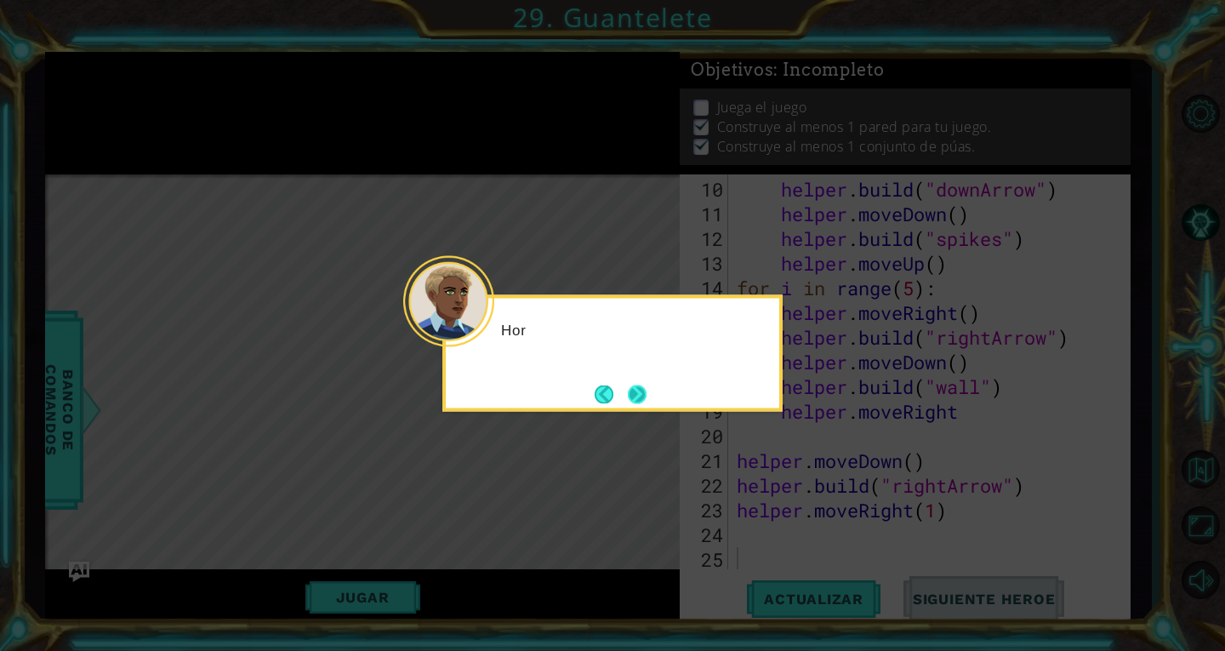
scroll to position [271, 0]
click at [629, 396] on button "Next" at bounding box center [637, 393] width 19 height 19
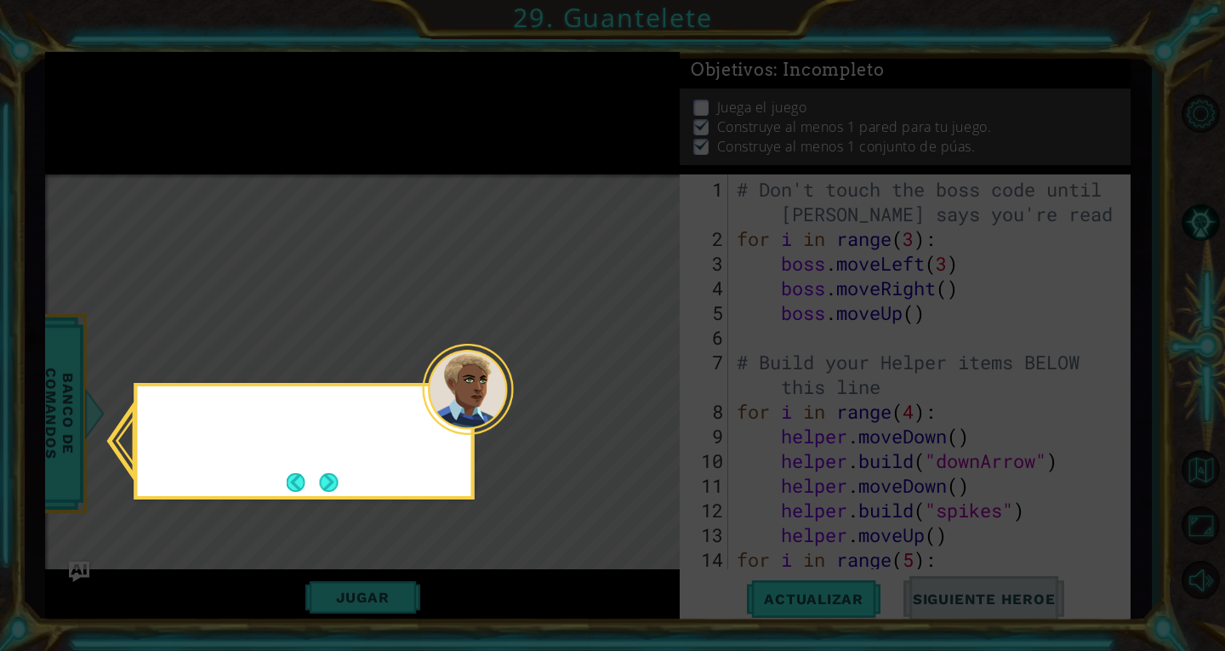
scroll to position [0, 0]
drag, startPoint x: 629, startPoint y: 396, endPoint x: 341, endPoint y: 487, distance: 302.1
click at [341, 487] on body "1 ההההההההההההההההההההההההההההההההההההההההההההההההההההההההההההההההההההההההההההה…" at bounding box center [612, 325] width 1225 height 651
click at [339, 487] on button "Next" at bounding box center [329, 482] width 19 height 19
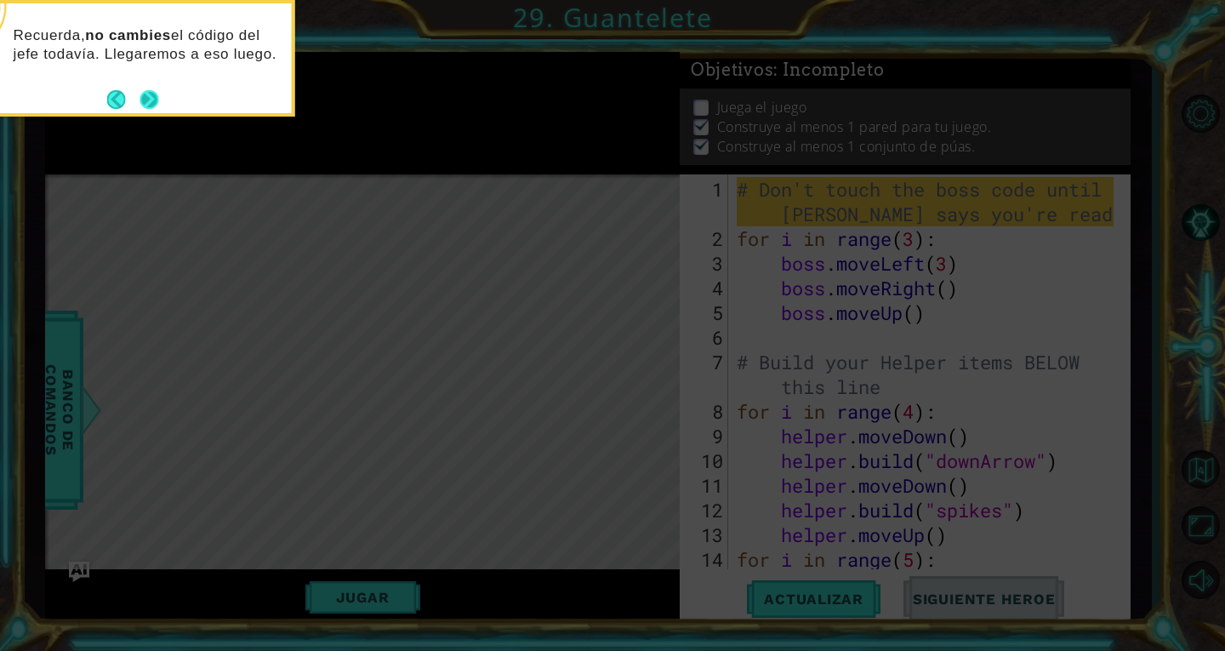
click at [141, 94] on button "Next" at bounding box center [149, 99] width 19 height 19
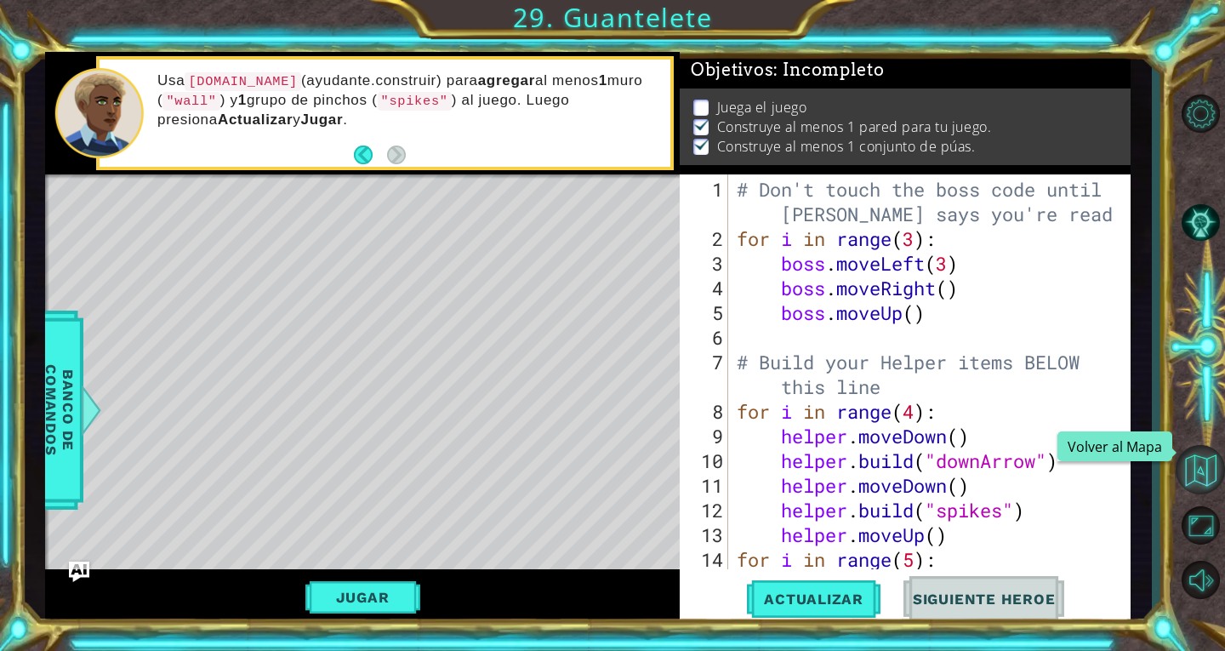
click at [1205, 459] on button "Volver al Mapa" at bounding box center [1200, 469] width 49 height 49
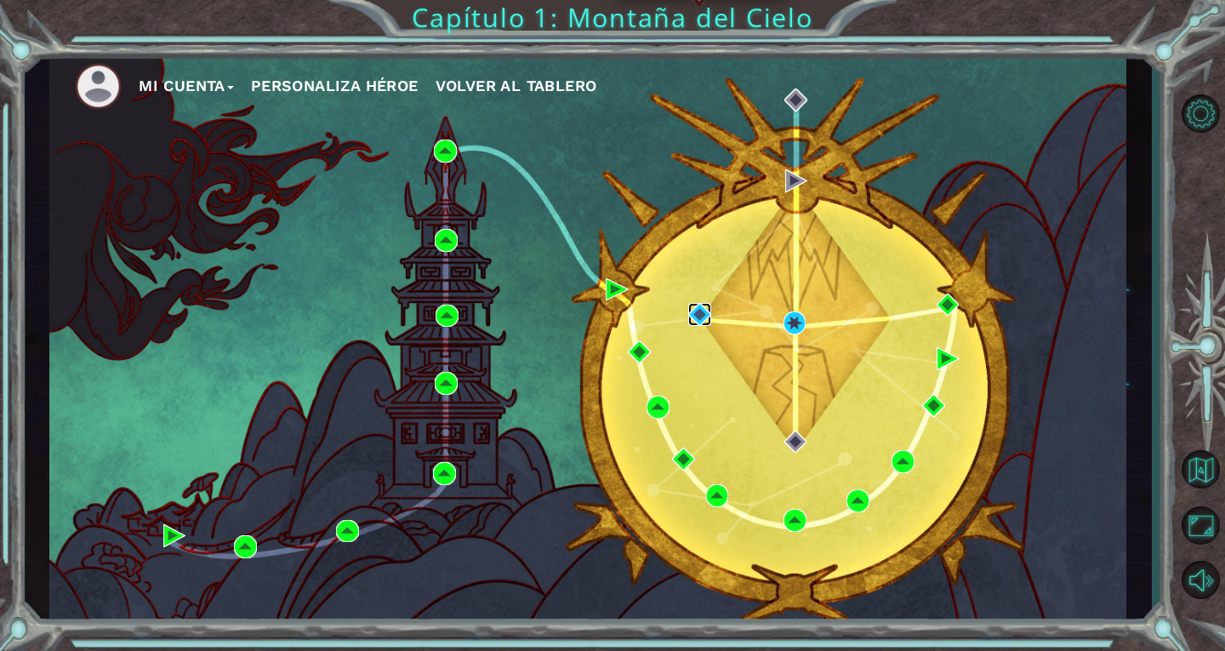
click at [697, 308] on img at bounding box center [699, 314] width 23 height 23
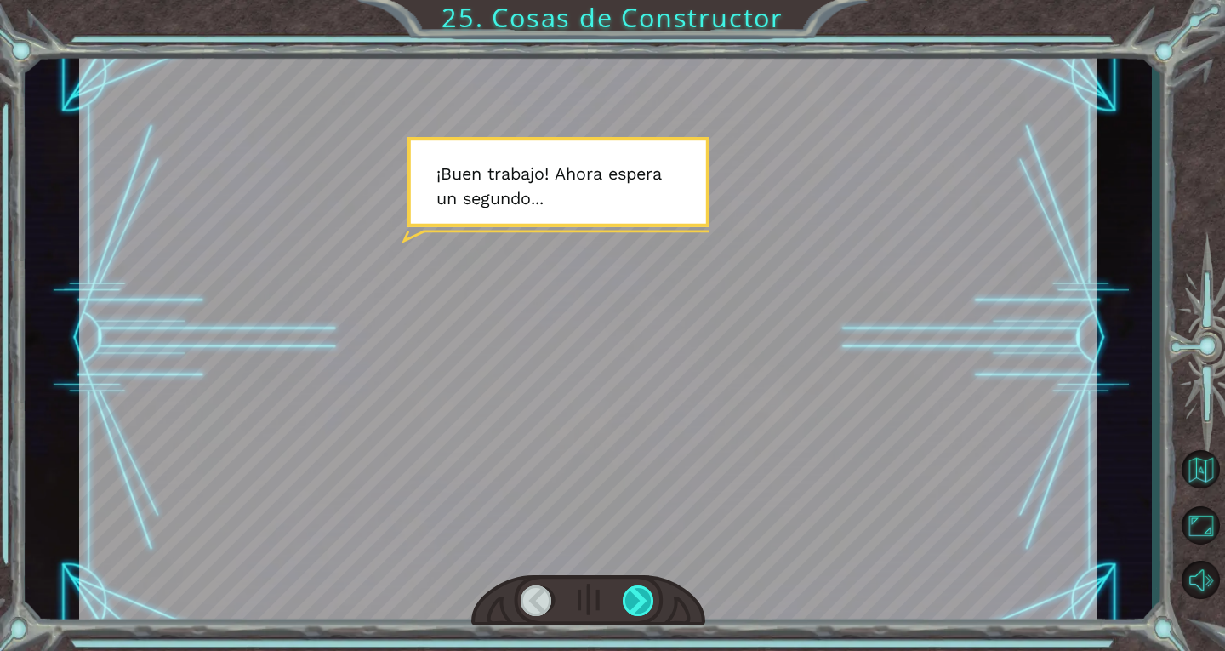
click at [647, 594] on div at bounding box center [639, 600] width 32 height 31
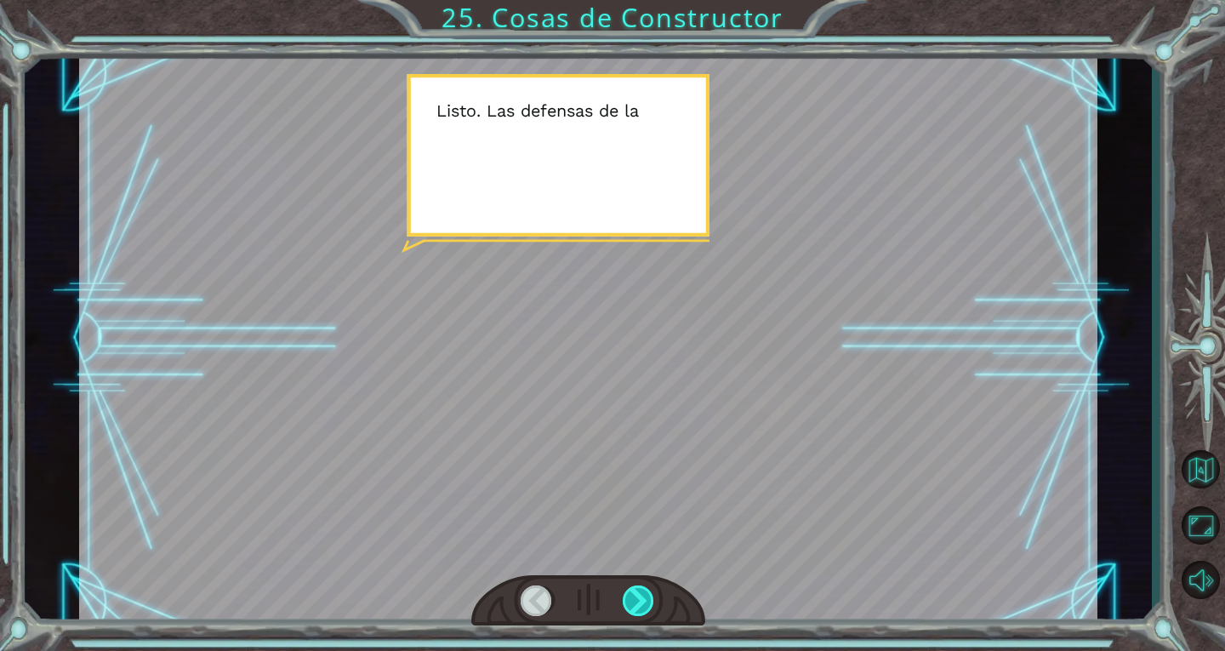
click at [647, 594] on div at bounding box center [639, 600] width 32 height 31
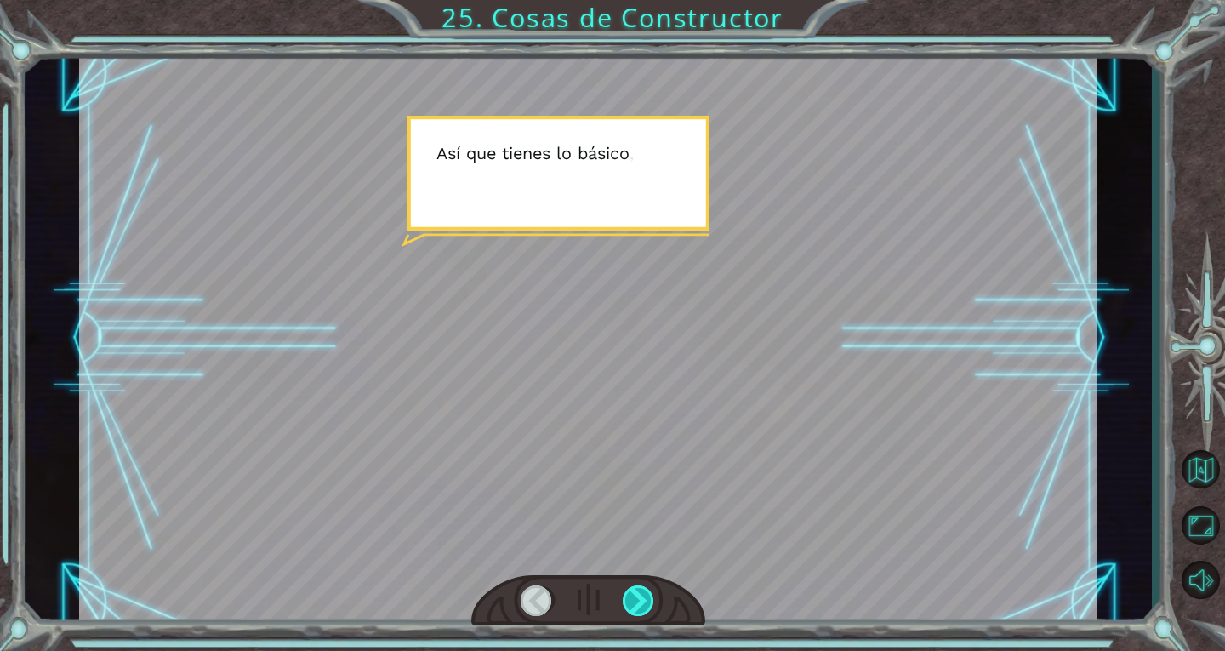
click at [647, 594] on div at bounding box center [639, 600] width 32 height 31
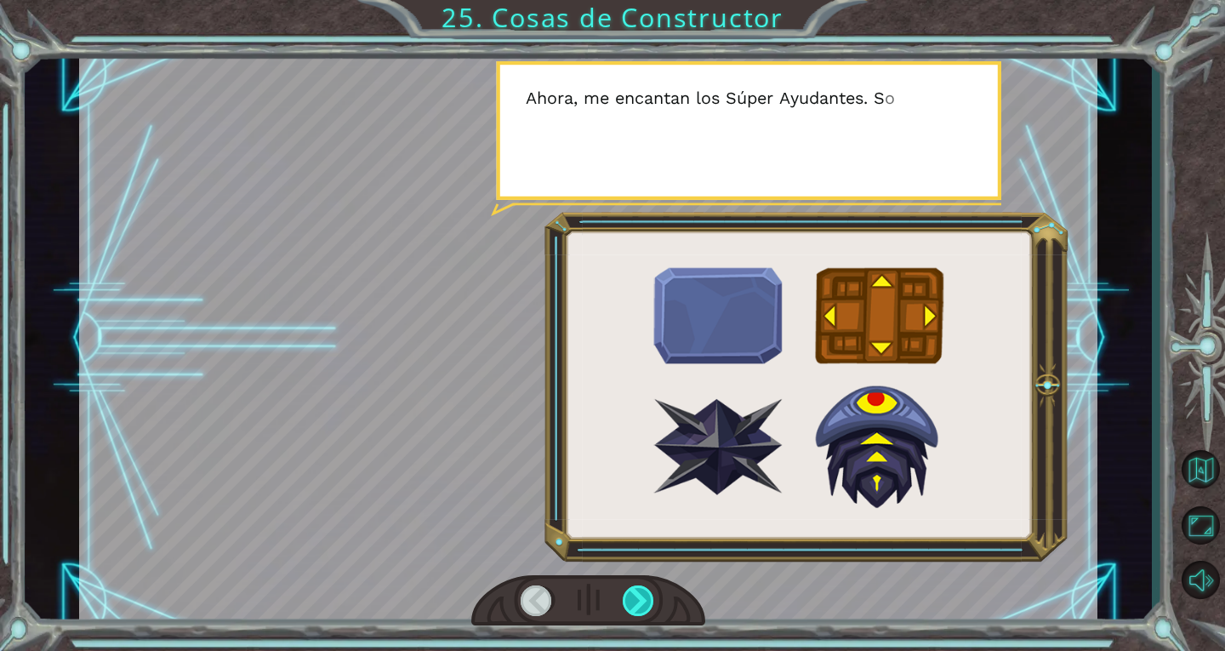
click at [647, 594] on div at bounding box center [639, 600] width 32 height 31
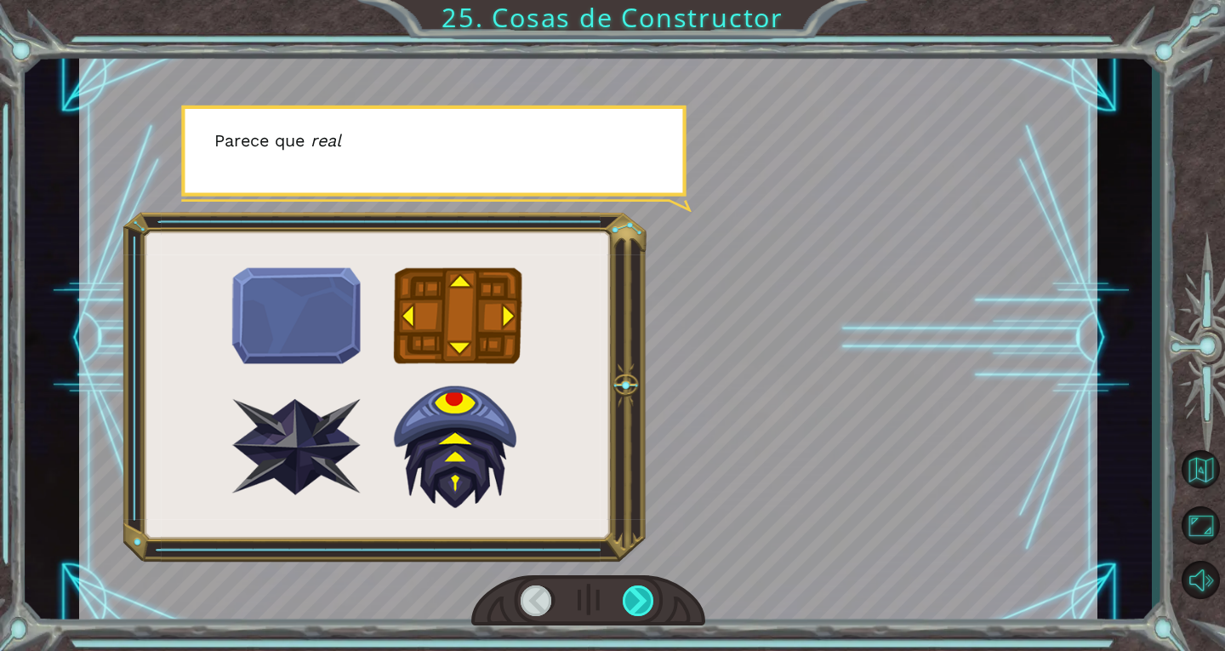
click at [647, 594] on div at bounding box center [639, 600] width 32 height 31
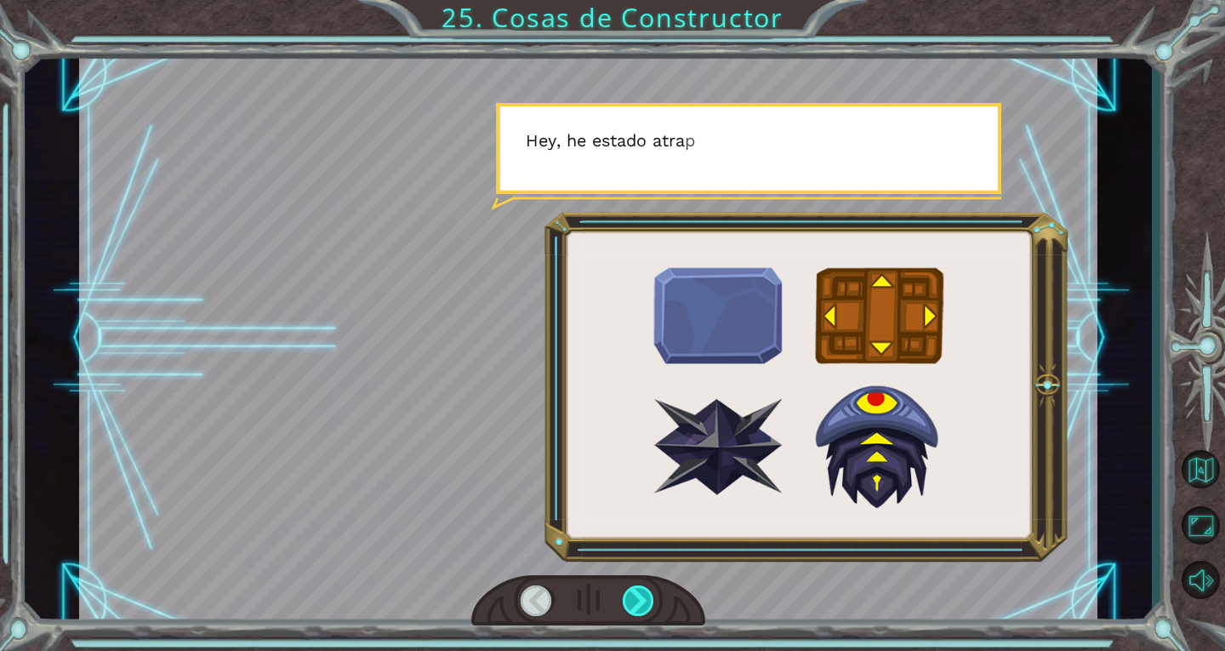
click at [647, 594] on div at bounding box center [639, 600] width 32 height 31
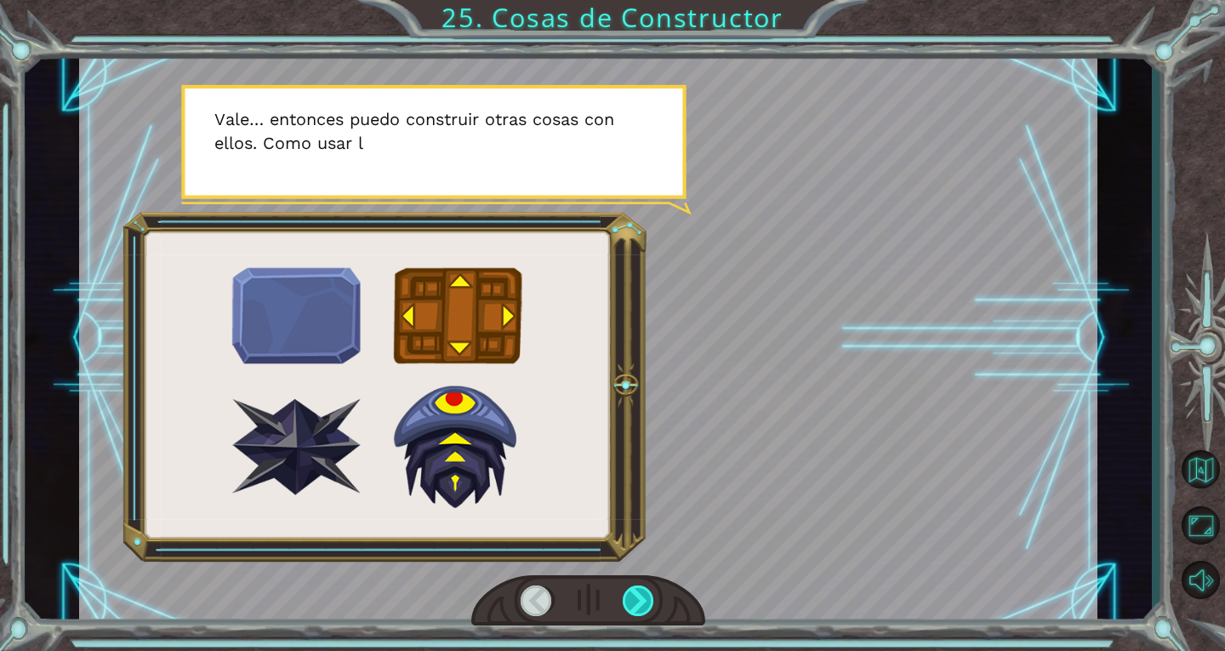
click at [647, 594] on div at bounding box center [639, 600] width 32 height 31
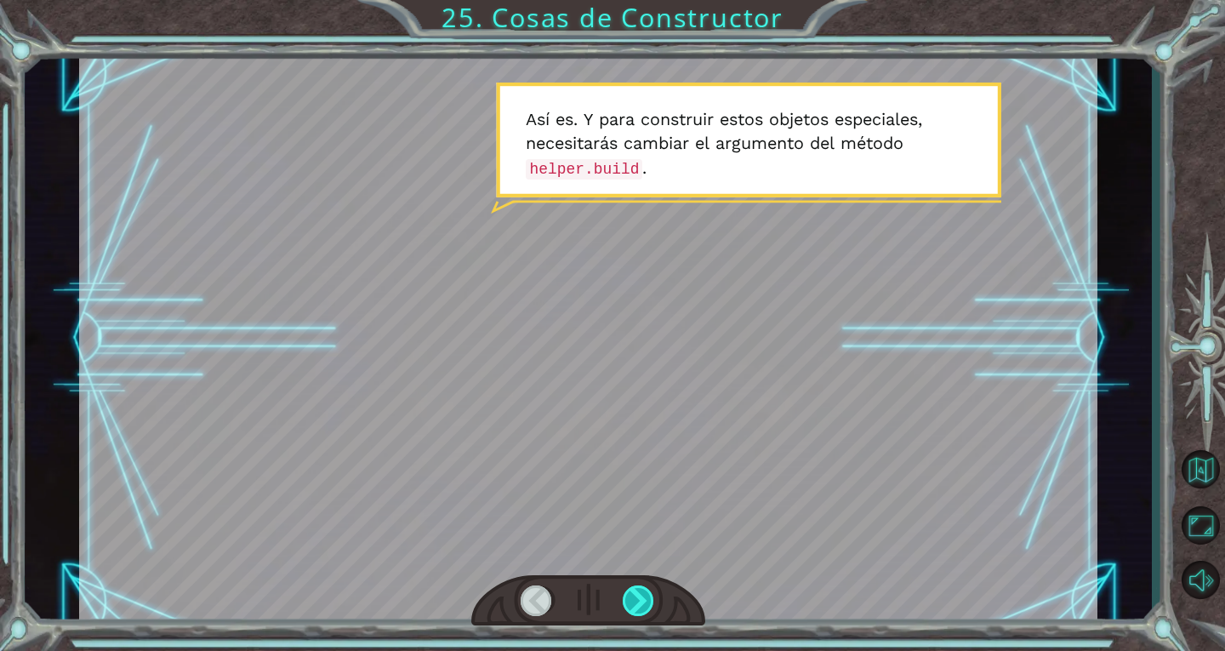
click at [647, 594] on div at bounding box center [639, 600] width 32 height 31
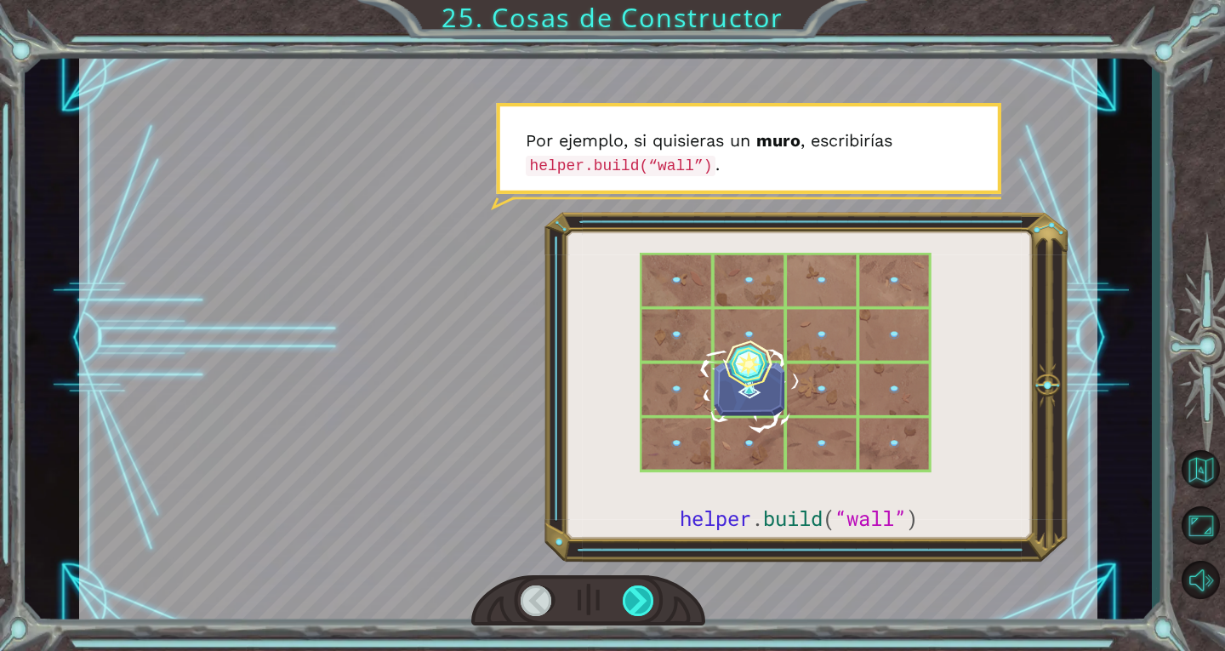
click at [647, 594] on div at bounding box center [639, 600] width 32 height 31
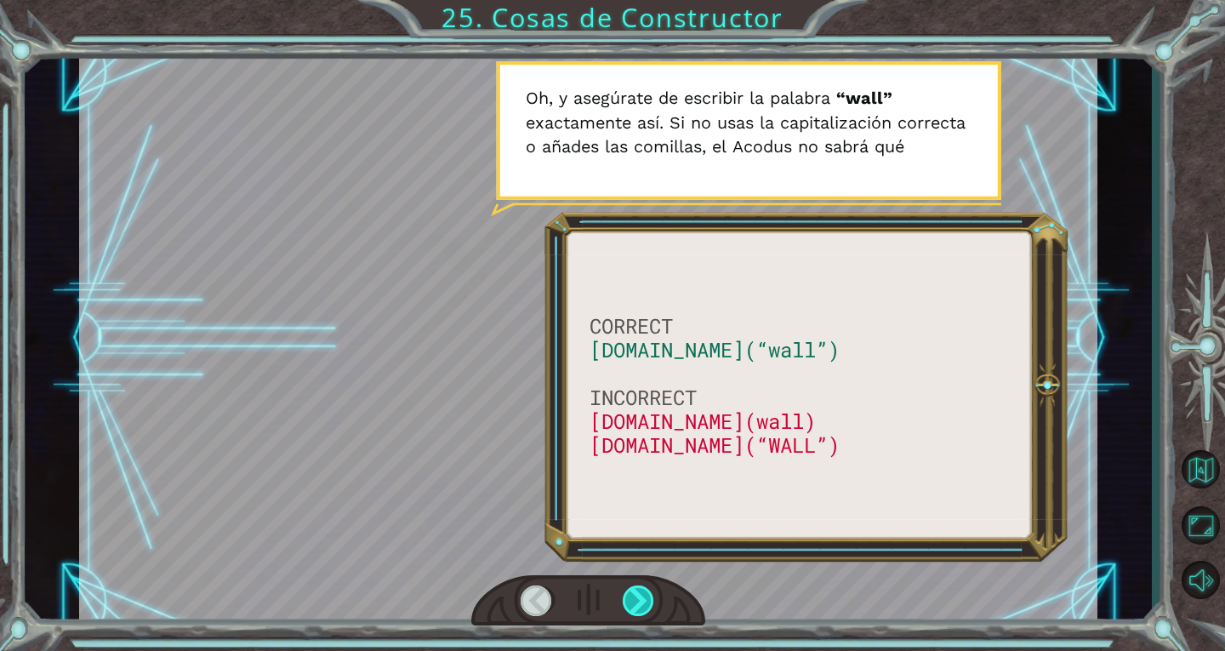
click at [639, 596] on div at bounding box center [639, 600] width 32 height 31
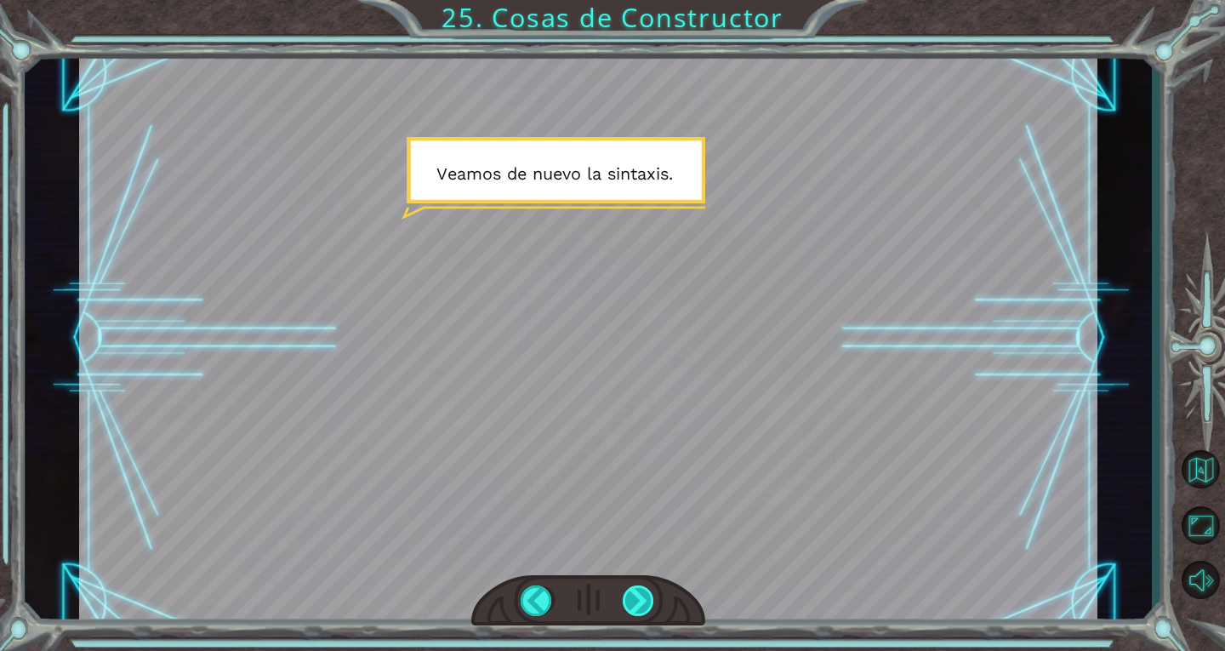
click at [639, 596] on div at bounding box center [639, 600] width 32 height 31
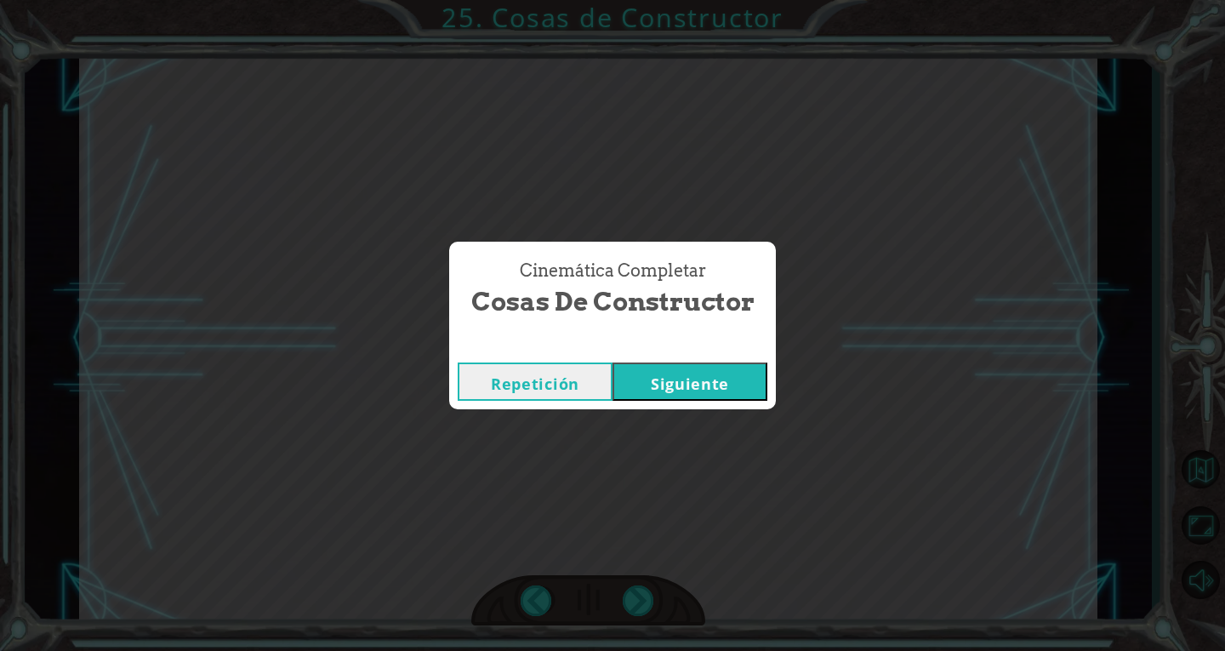
click at [720, 377] on button "Siguiente" at bounding box center [689, 381] width 155 height 38
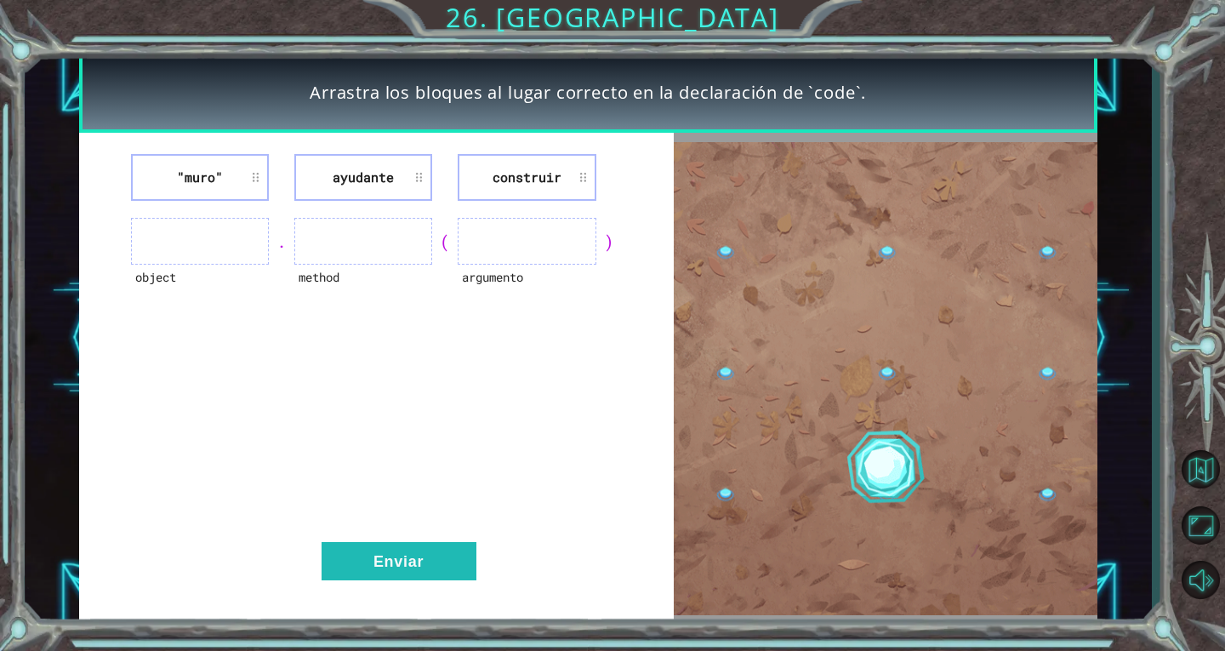
click at [215, 244] on ul at bounding box center [200, 241] width 138 height 47
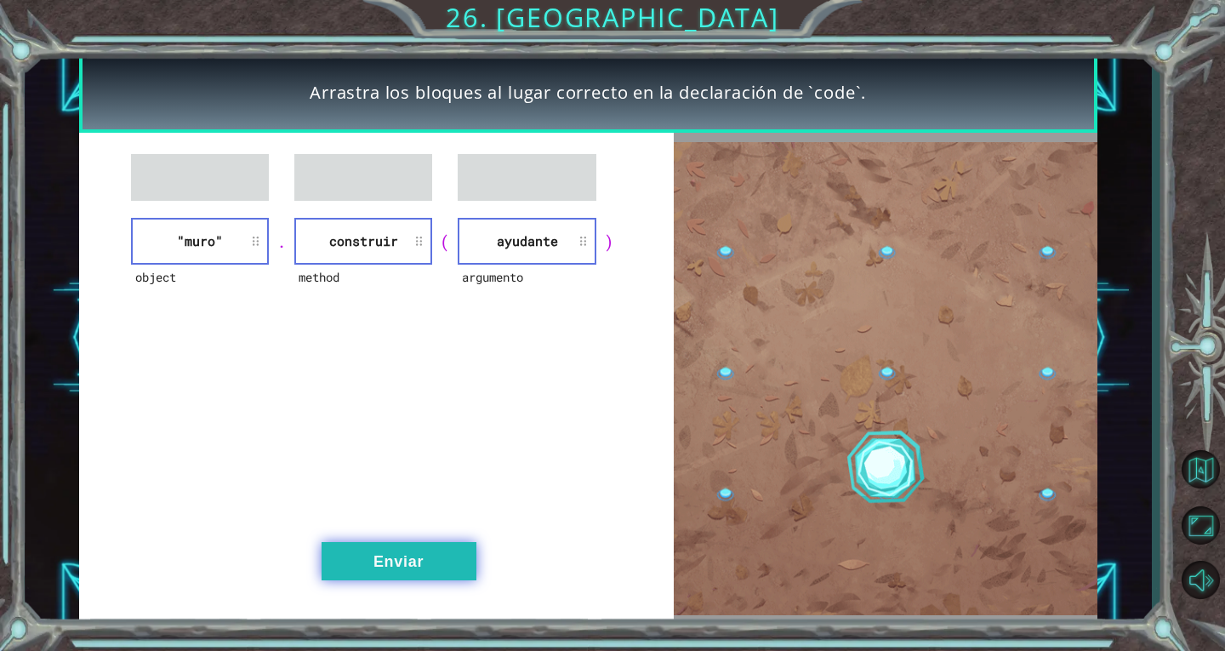
click at [379, 569] on button "Enviar" at bounding box center [399, 561] width 155 height 38
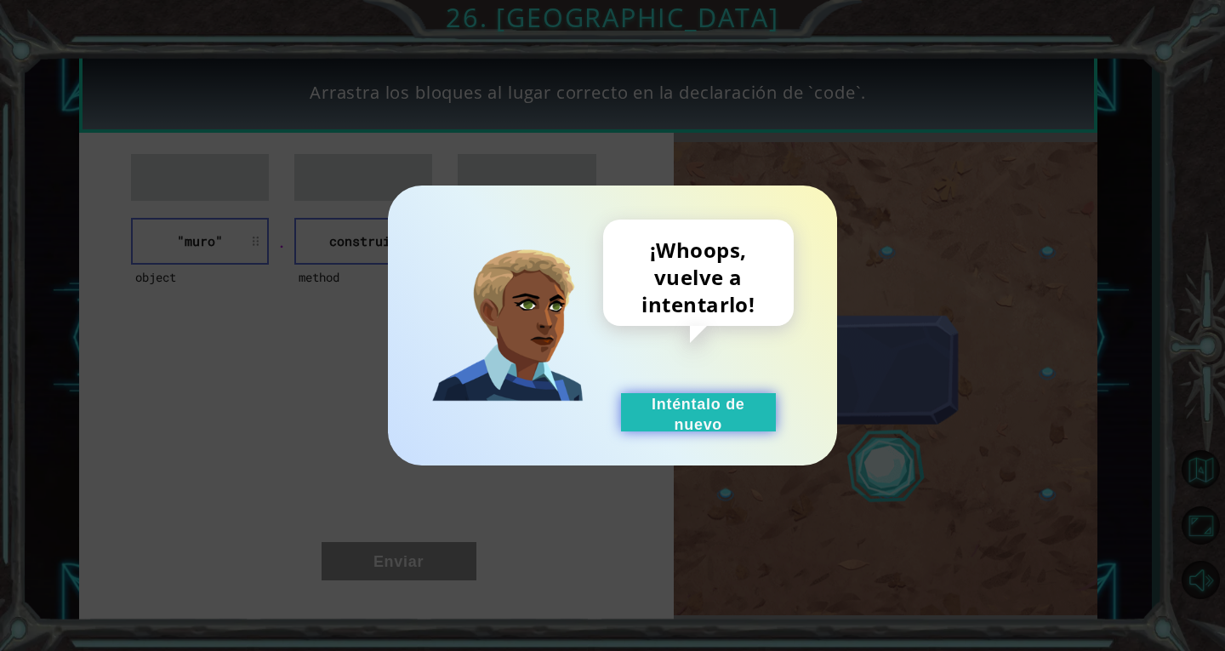
click at [699, 430] on button "Inténtalo de nuevo" at bounding box center [698, 412] width 155 height 38
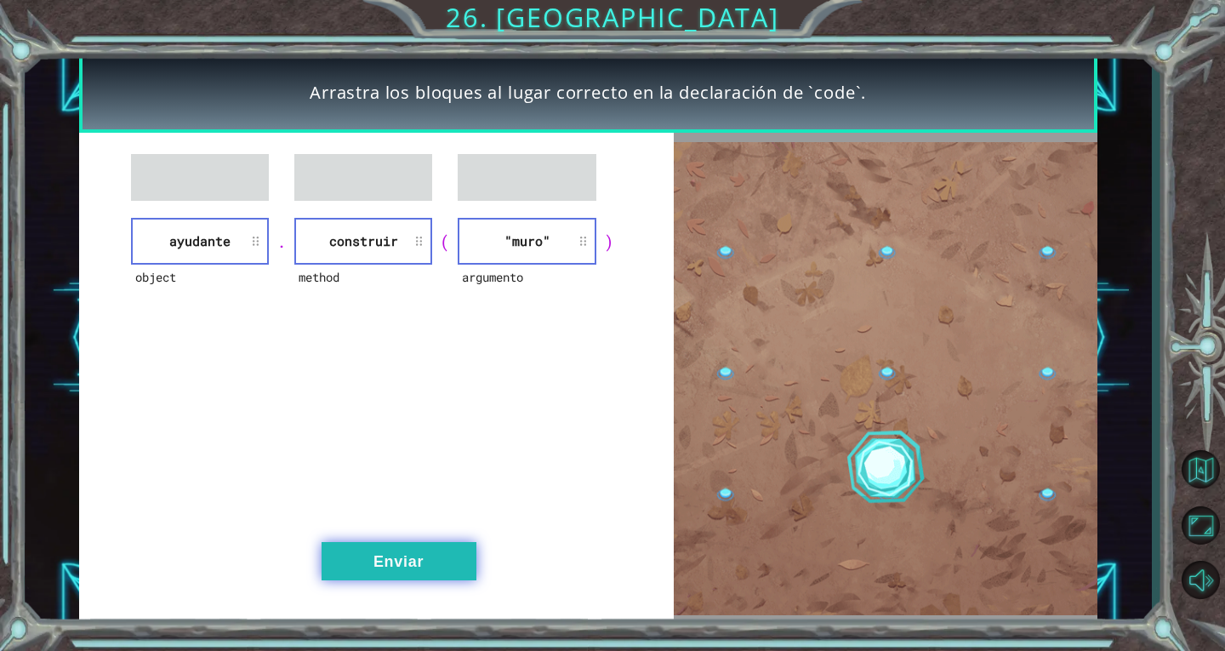
click at [413, 547] on button "Enviar" at bounding box center [399, 561] width 155 height 38
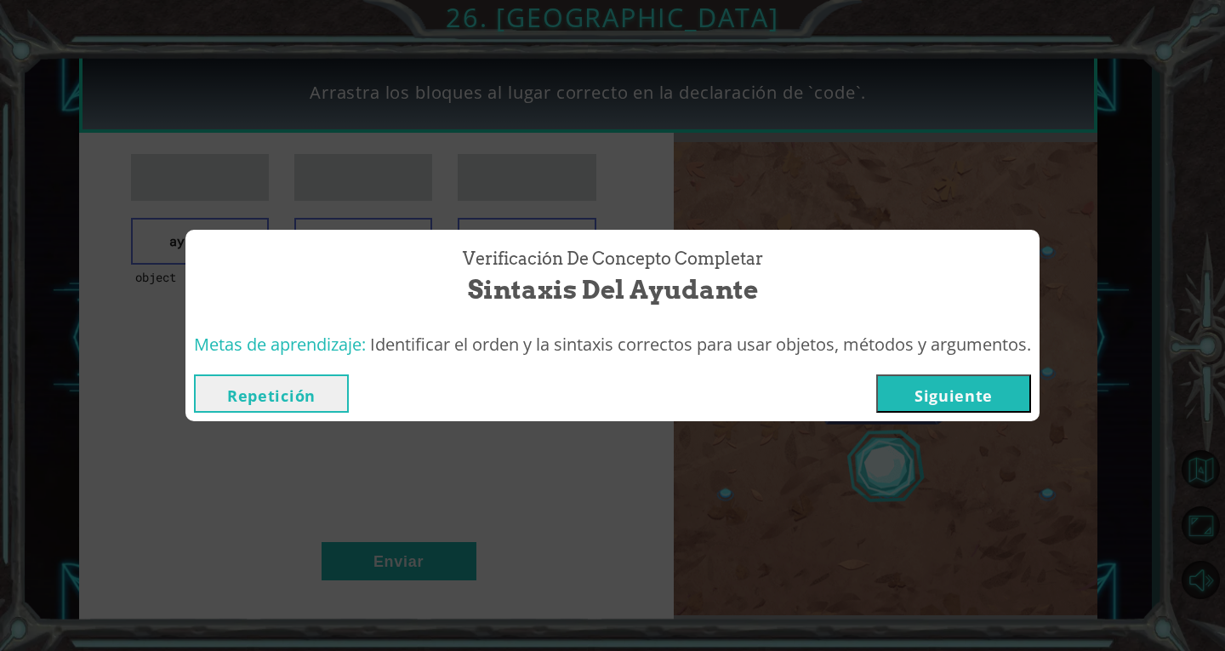
click at [939, 365] on div "Metas de aprendizaje: Identificar el orden y la sintaxis correctos para usar ob…" at bounding box center [612, 345] width 854 height 42
click at [948, 402] on button "Siguiente" at bounding box center [953, 393] width 155 height 38
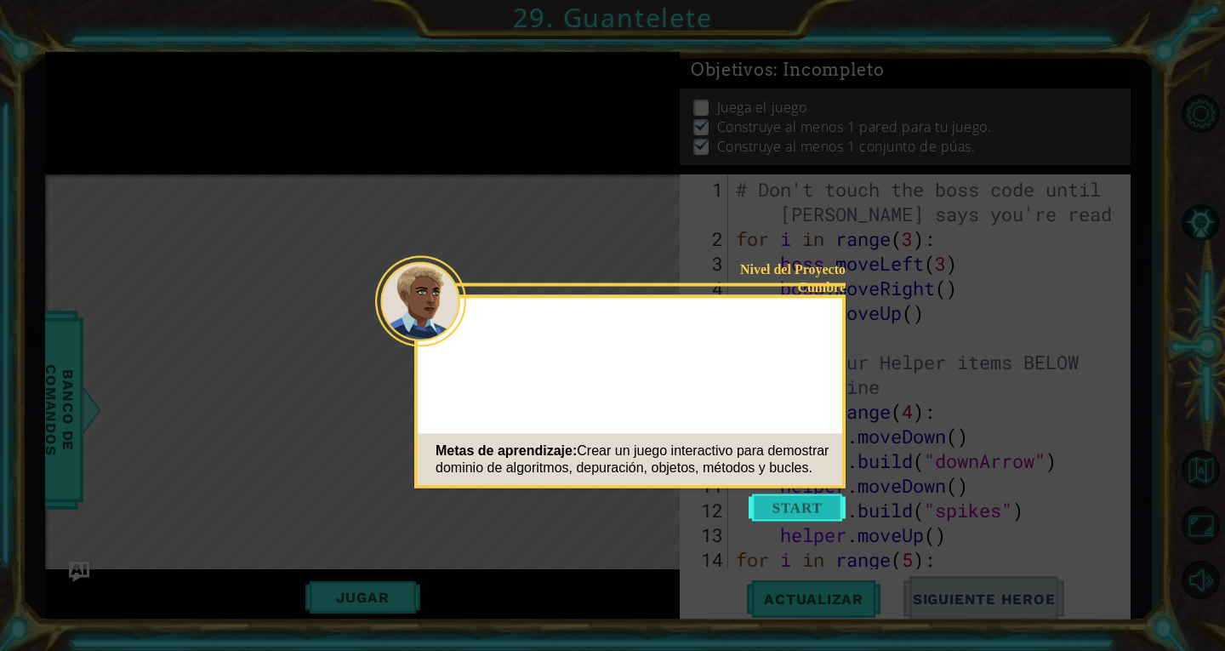
click at [814, 497] on button "Start" at bounding box center [797, 507] width 97 height 27
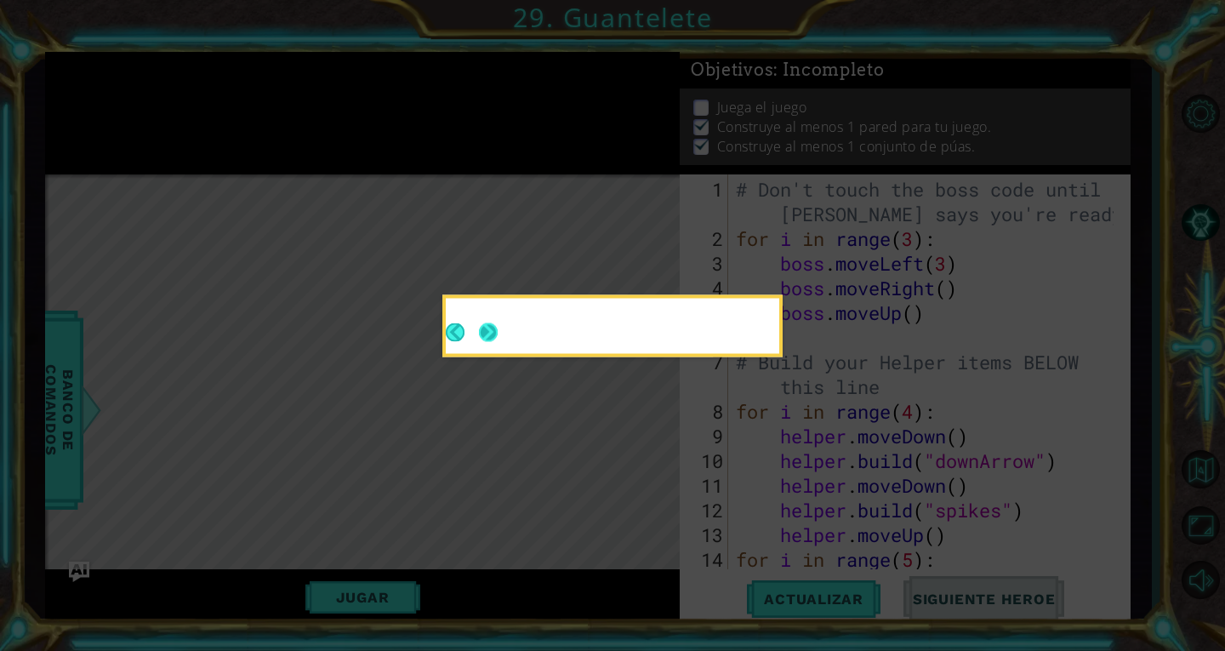
click at [493, 337] on button "Next" at bounding box center [488, 332] width 19 height 19
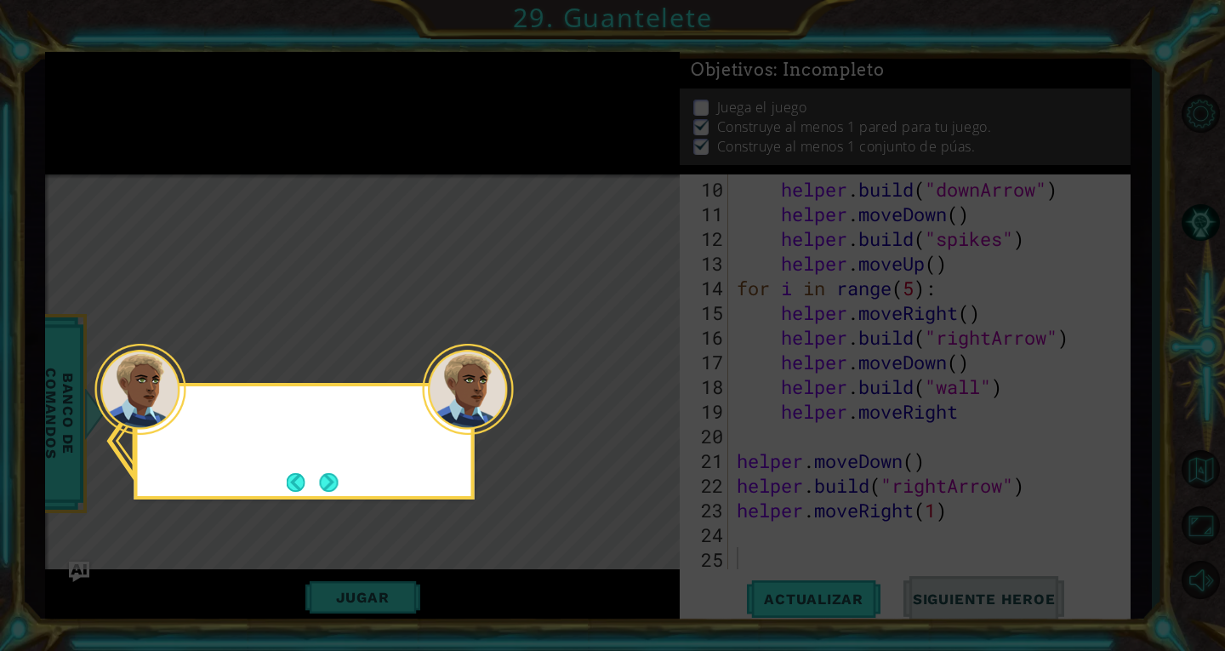
scroll to position [271, 0]
click at [333, 487] on button "Next" at bounding box center [329, 482] width 19 height 19
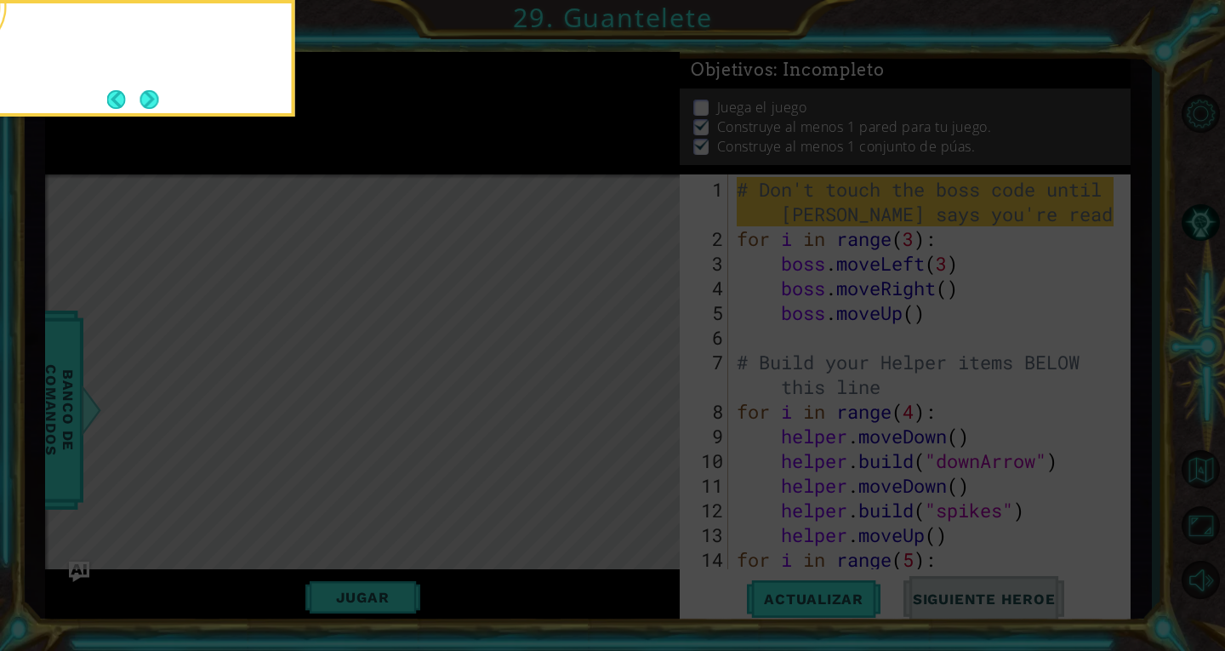
scroll to position [0, 0]
click at [152, 98] on button "Next" at bounding box center [149, 99] width 19 height 19
